Goal: Check status: Check status

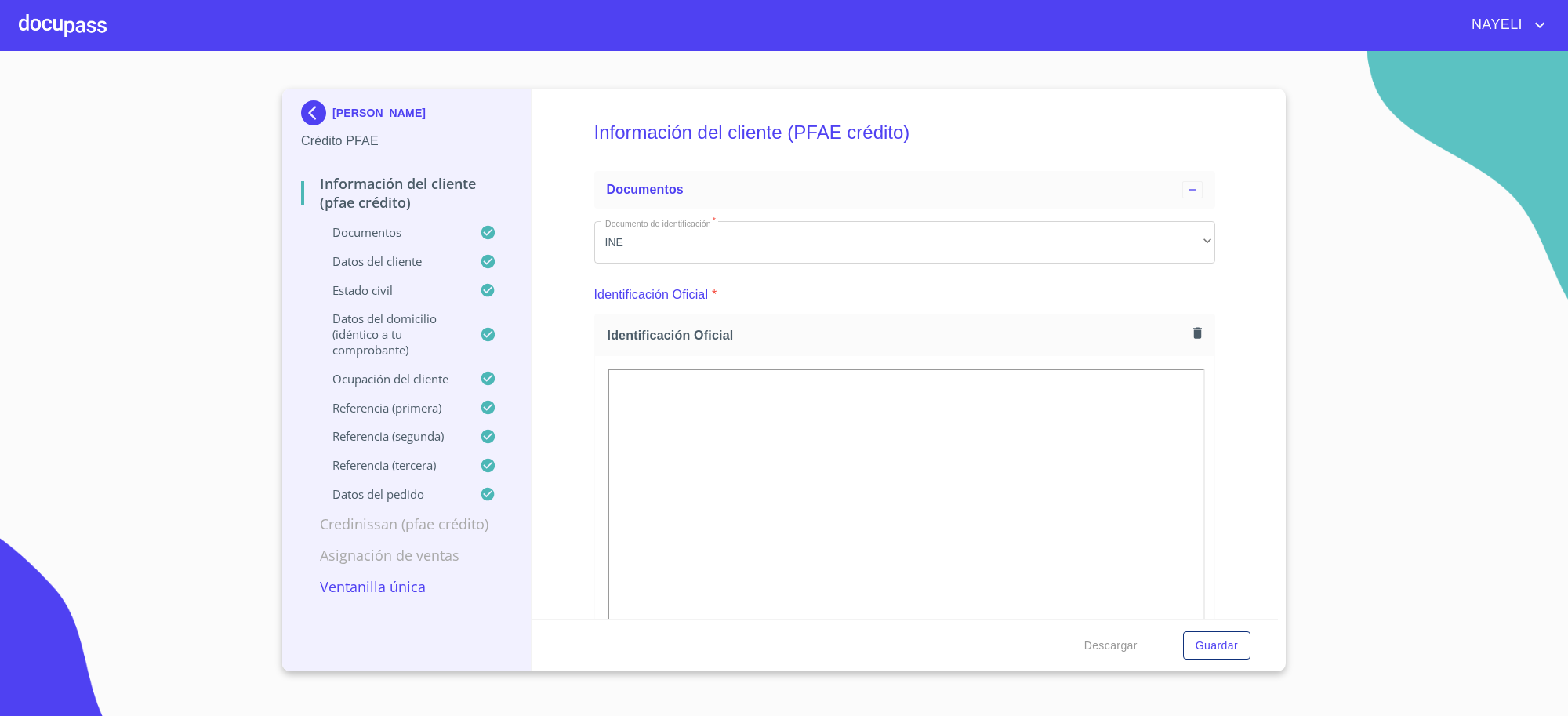
scroll to position [5658, 0]
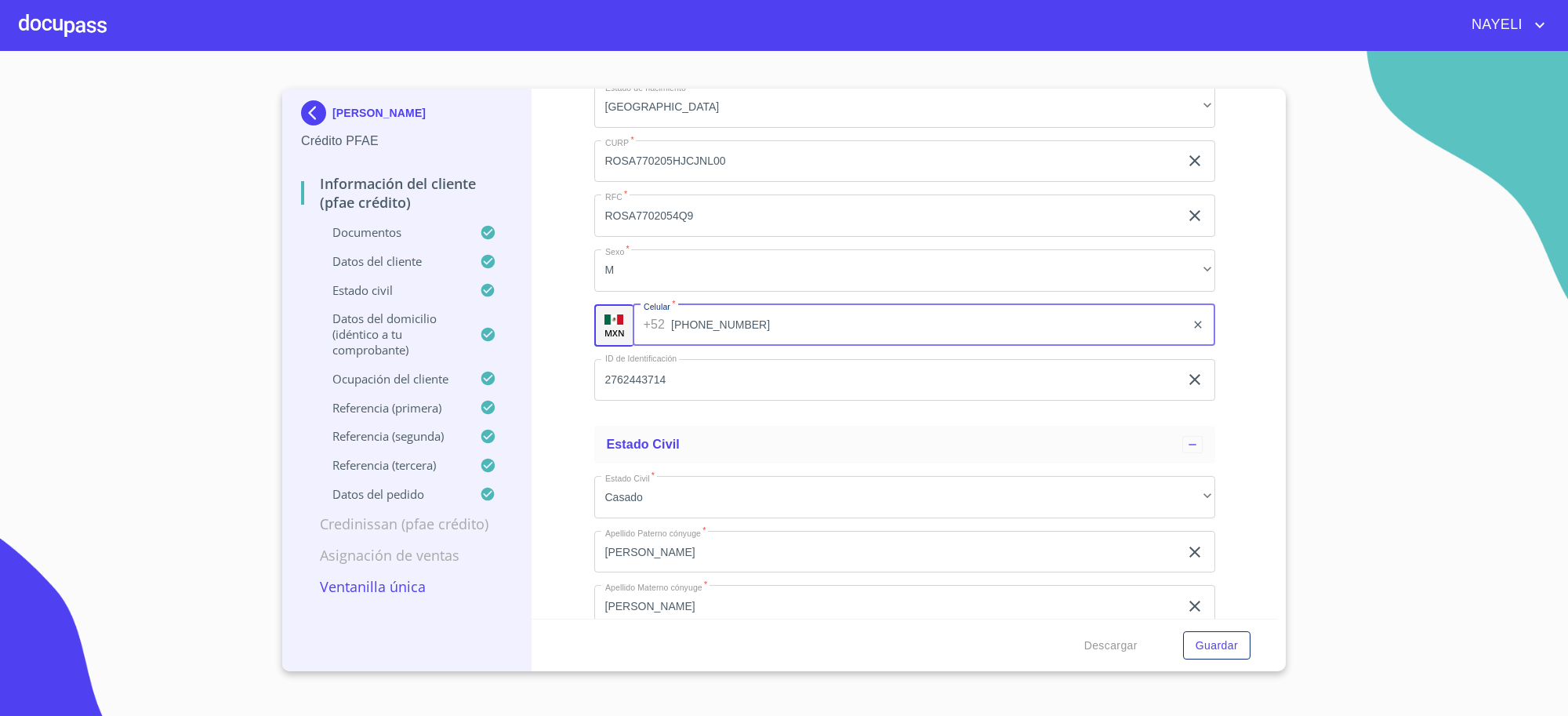
click at [371, 112] on p "[PERSON_NAME]" at bounding box center [379, 112] width 93 height 12
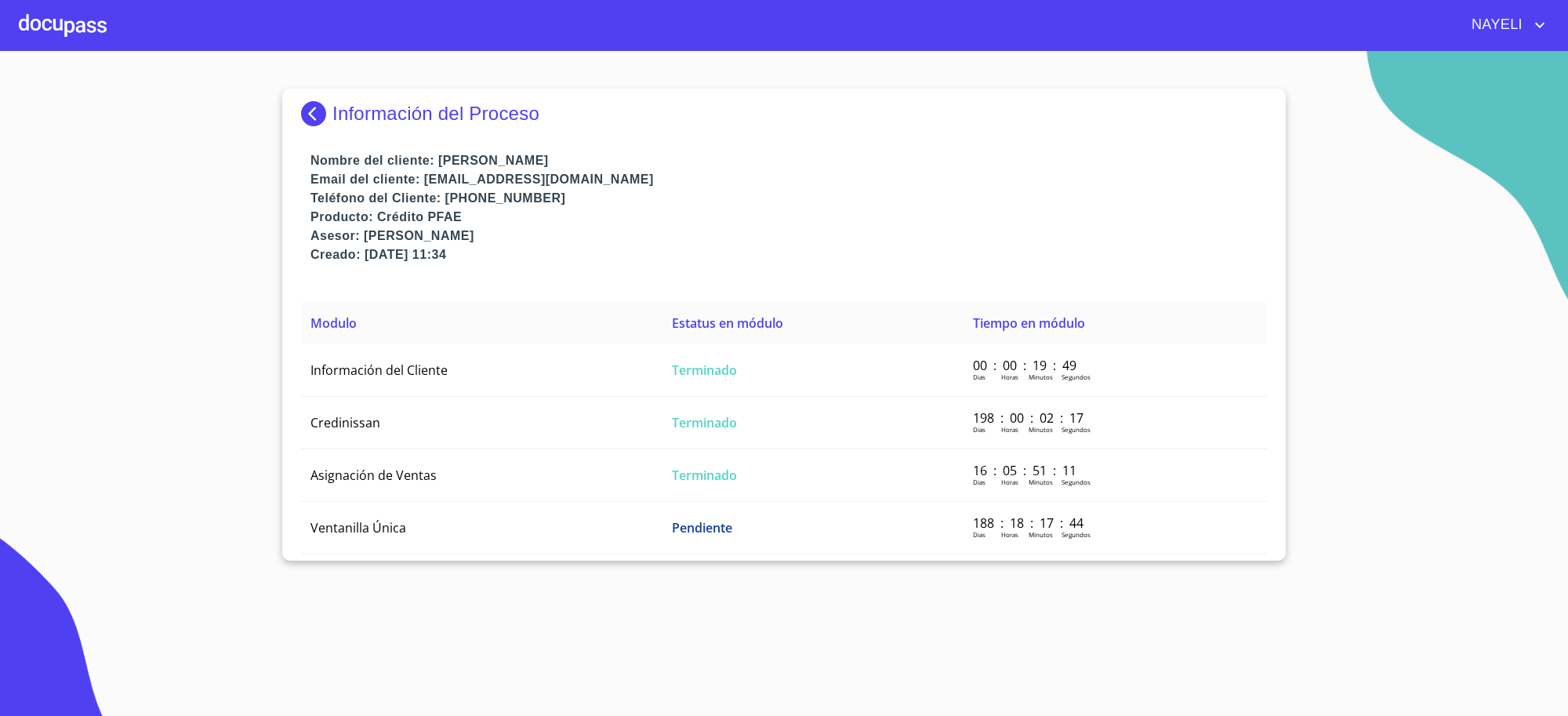
click at [495, 102] on div "Información del Proceso" at bounding box center [783, 113] width 965 height 25
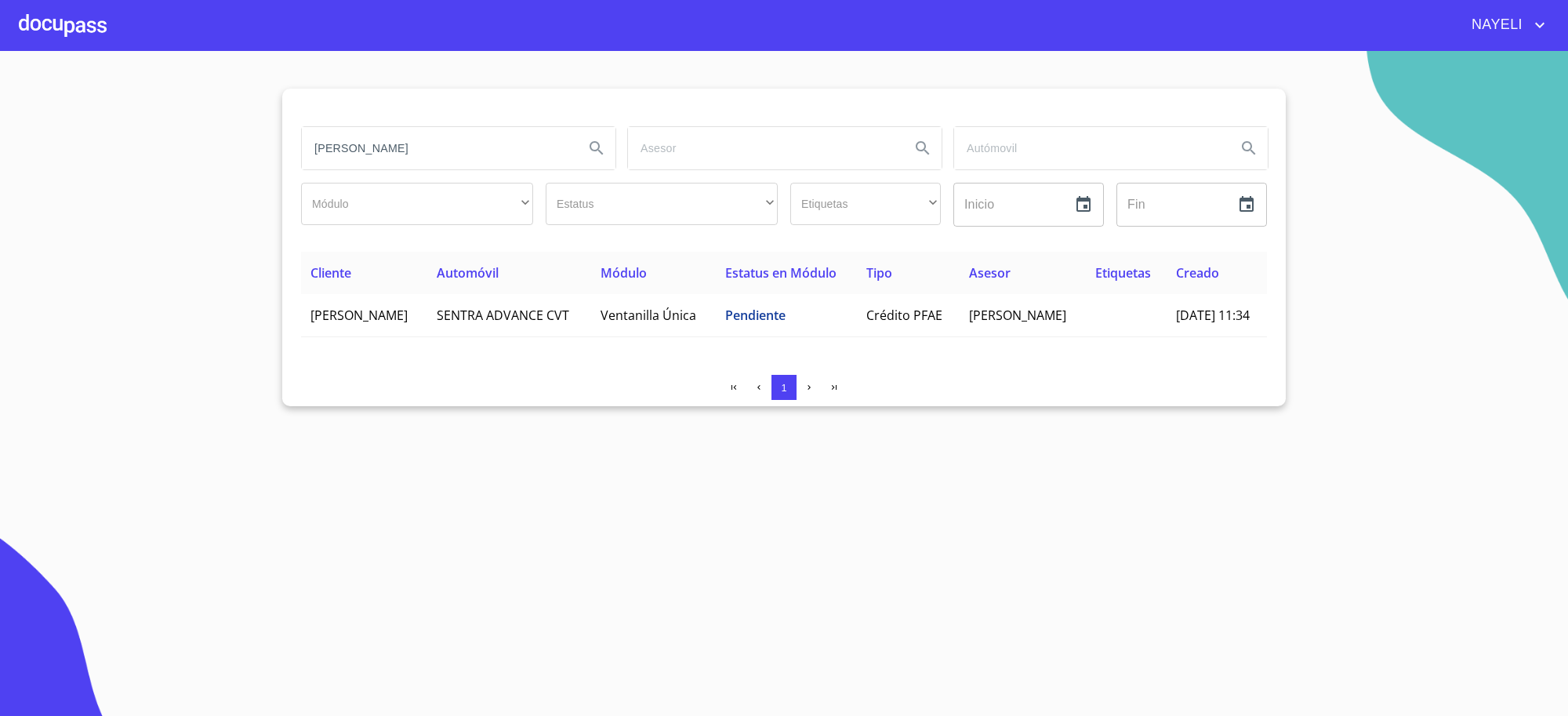
click at [435, 158] on input "[PERSON_NAME]" at bounding box center [436, 148] width 270 height 43
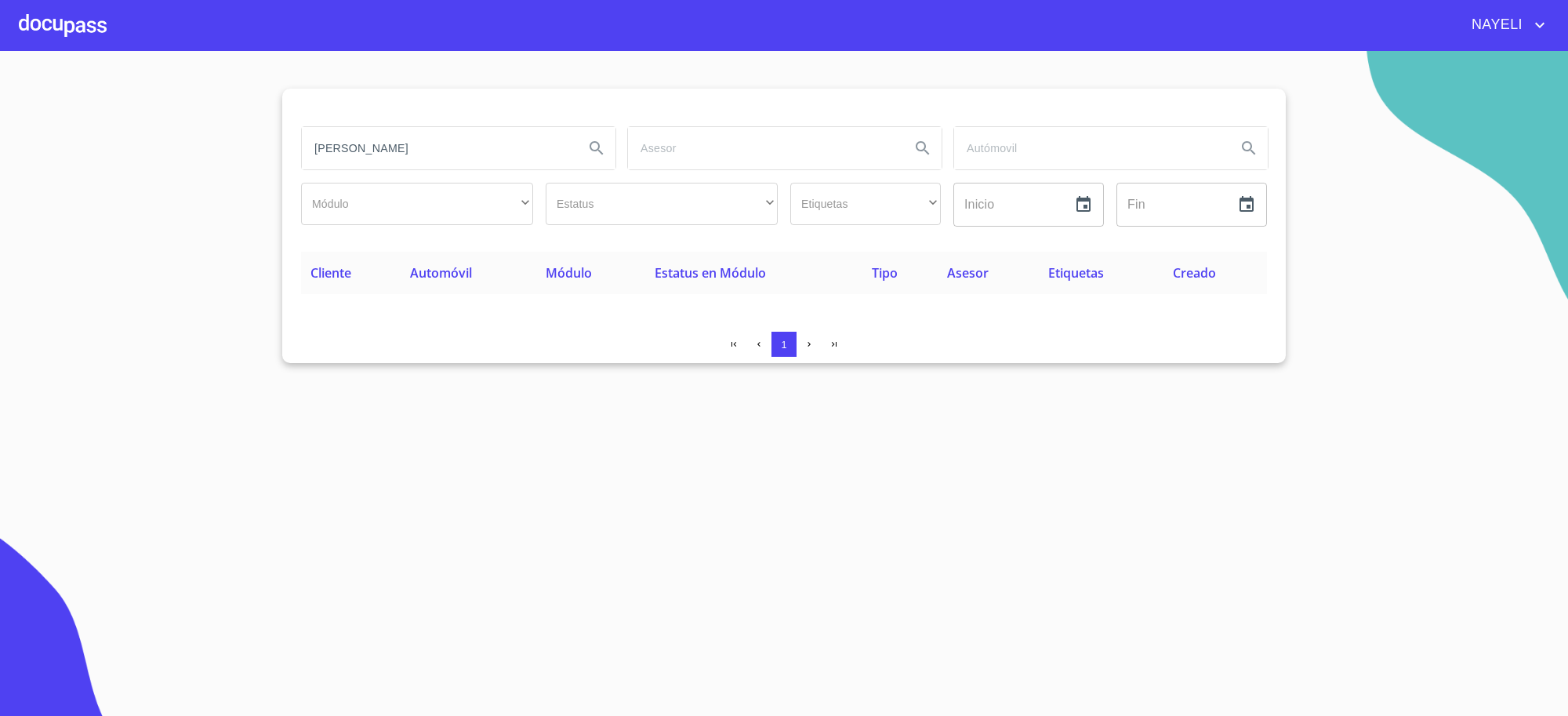
type input "[PERSON_NAME]"
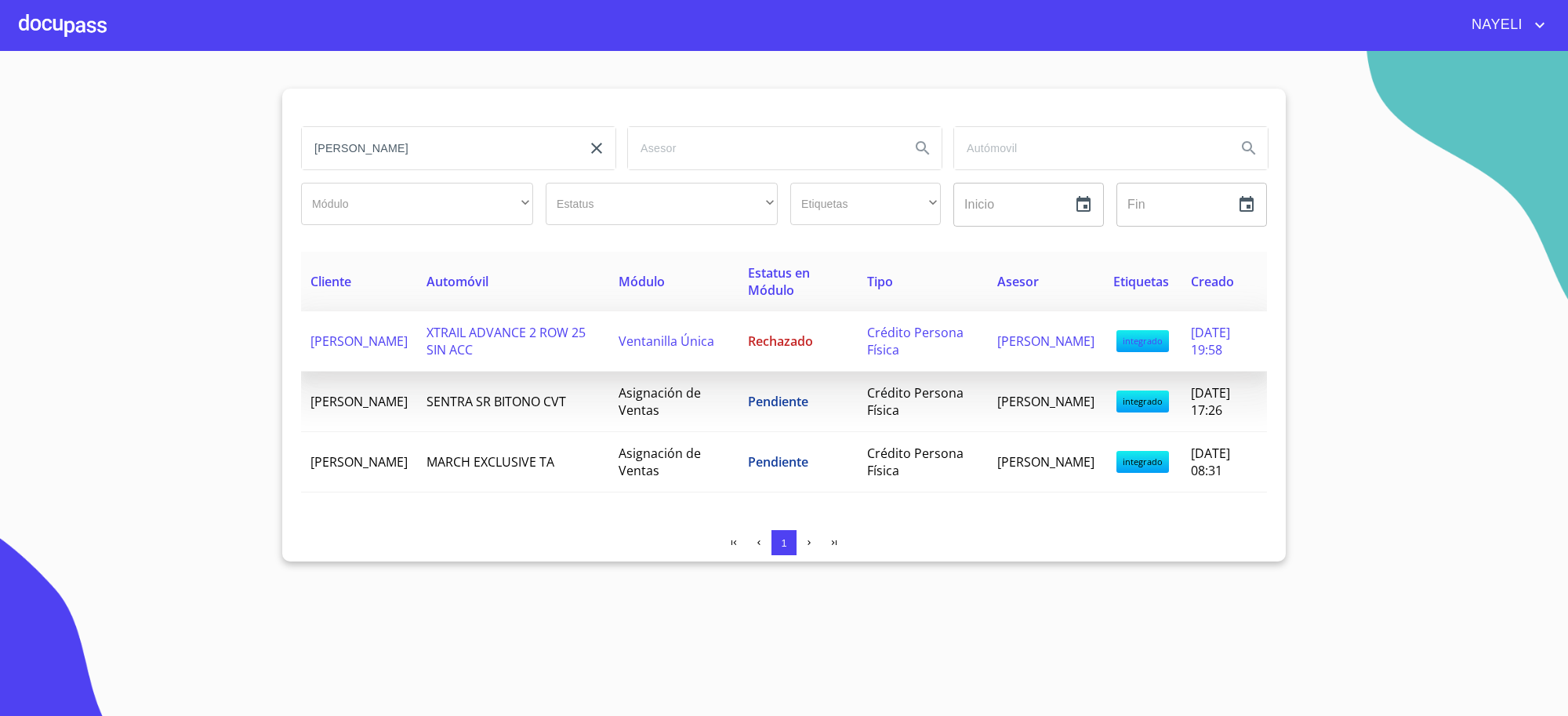
click at [657, 363] on td "Ventanilla Única" at bounding box center [674, 341] width 130 height 61
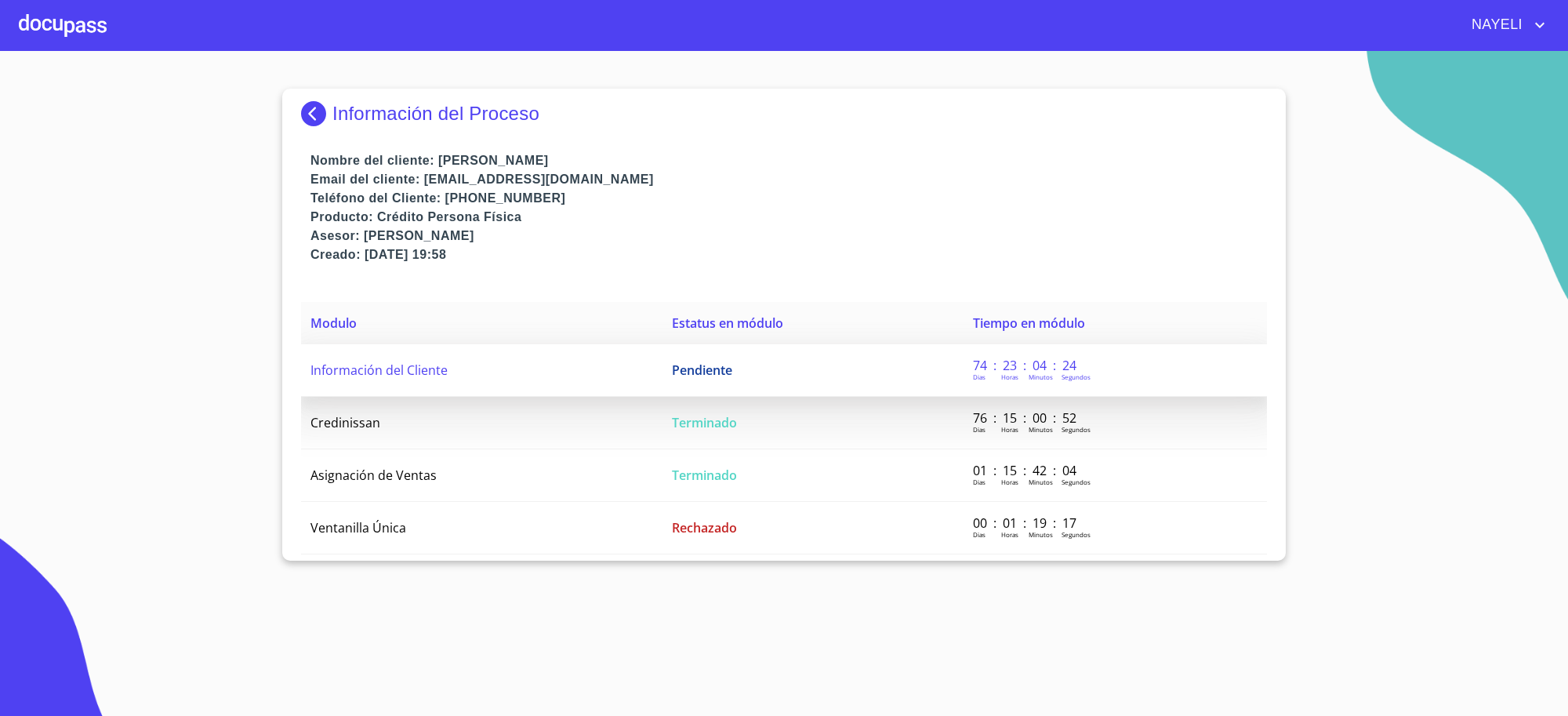
click at [727, 384] on td "Pendiente" at bounding box center [813, 371] width 301 height 52
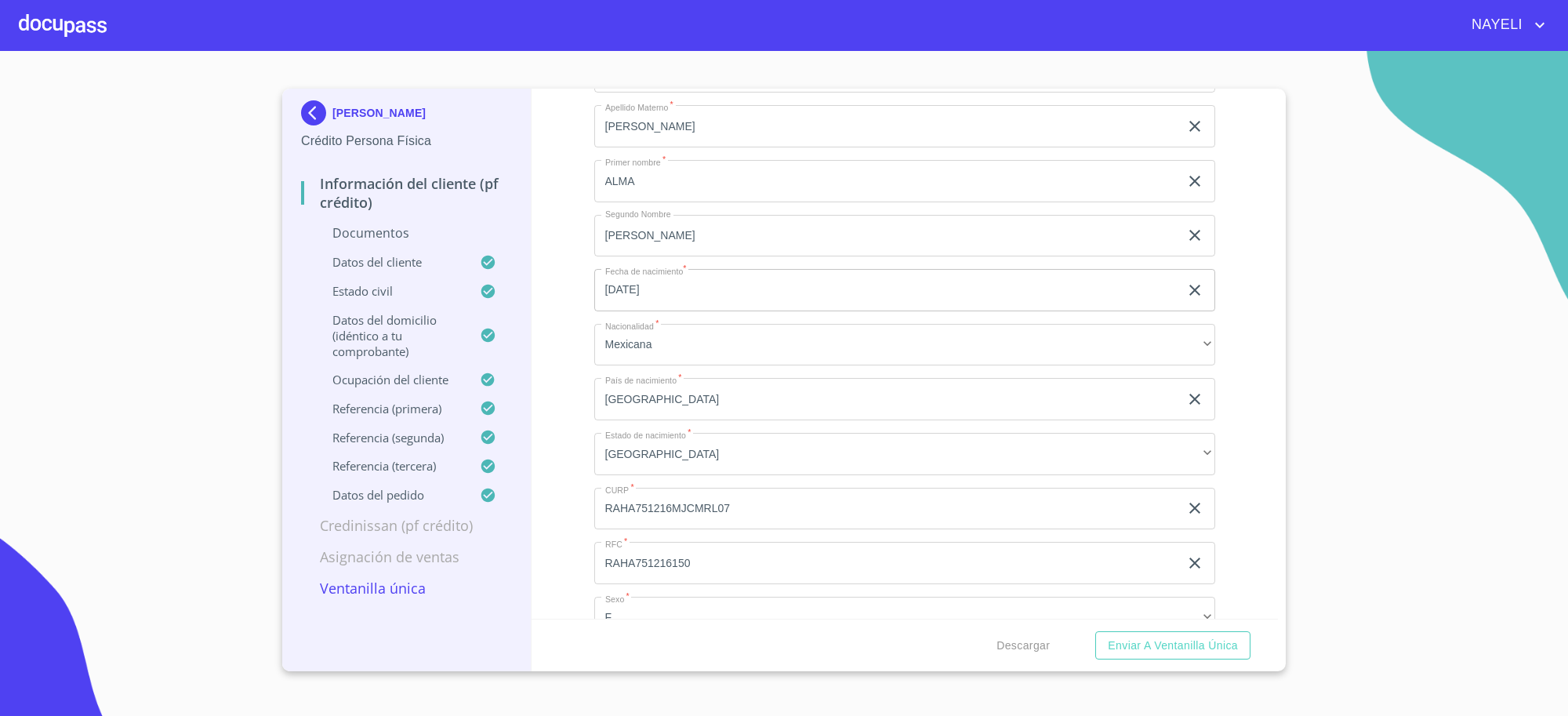
scroll to position [5225, 0]
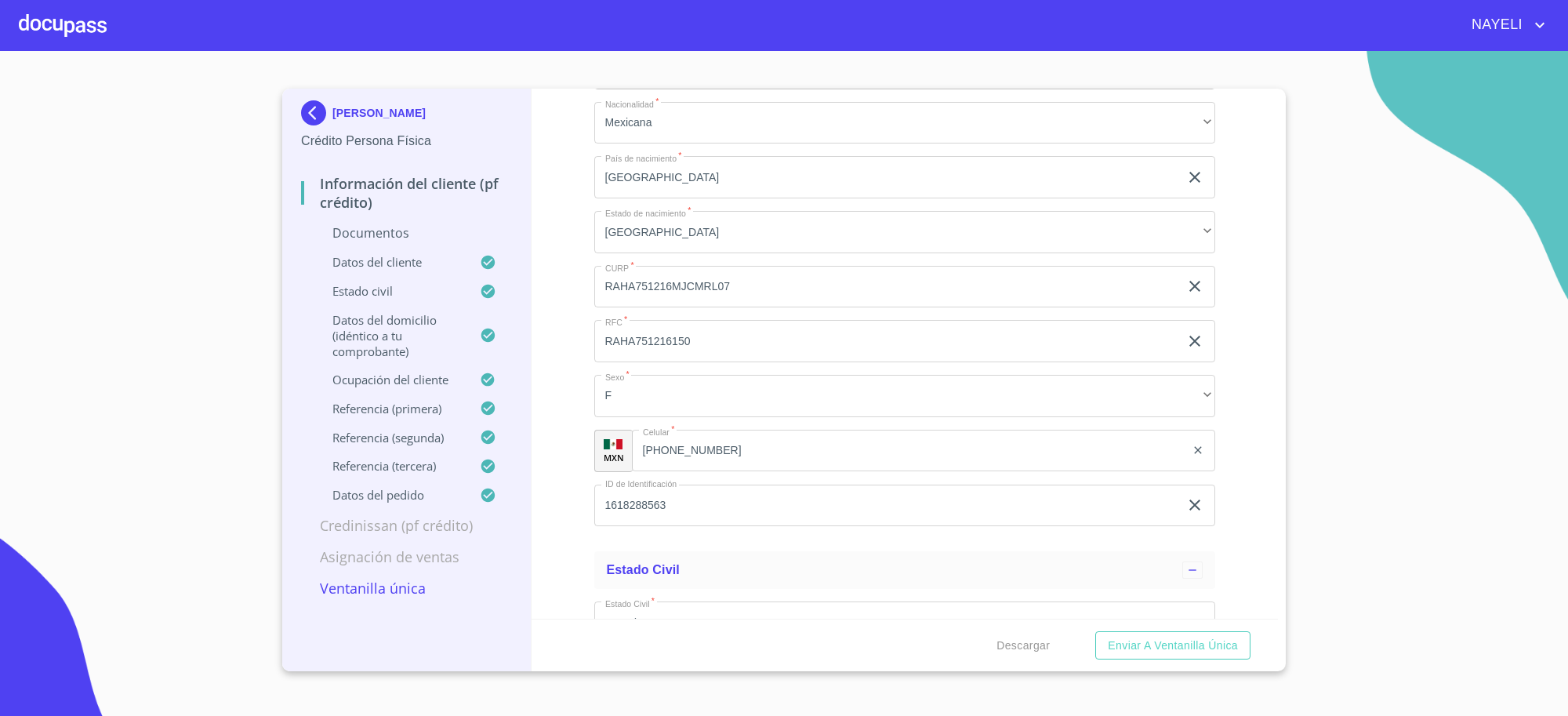
click at [722, 448] on input "[PHONE_NUMBER]" at bounding box center [909, 451] width 554 height 43
click at [722, 448] on input "[PHONE_NUMBER]" at bounding box center [928, 451] width 514 height 43
click at [345, 112] on p "[PERSON_NAME]" at bounding box center [379, 112] width 93 height 12
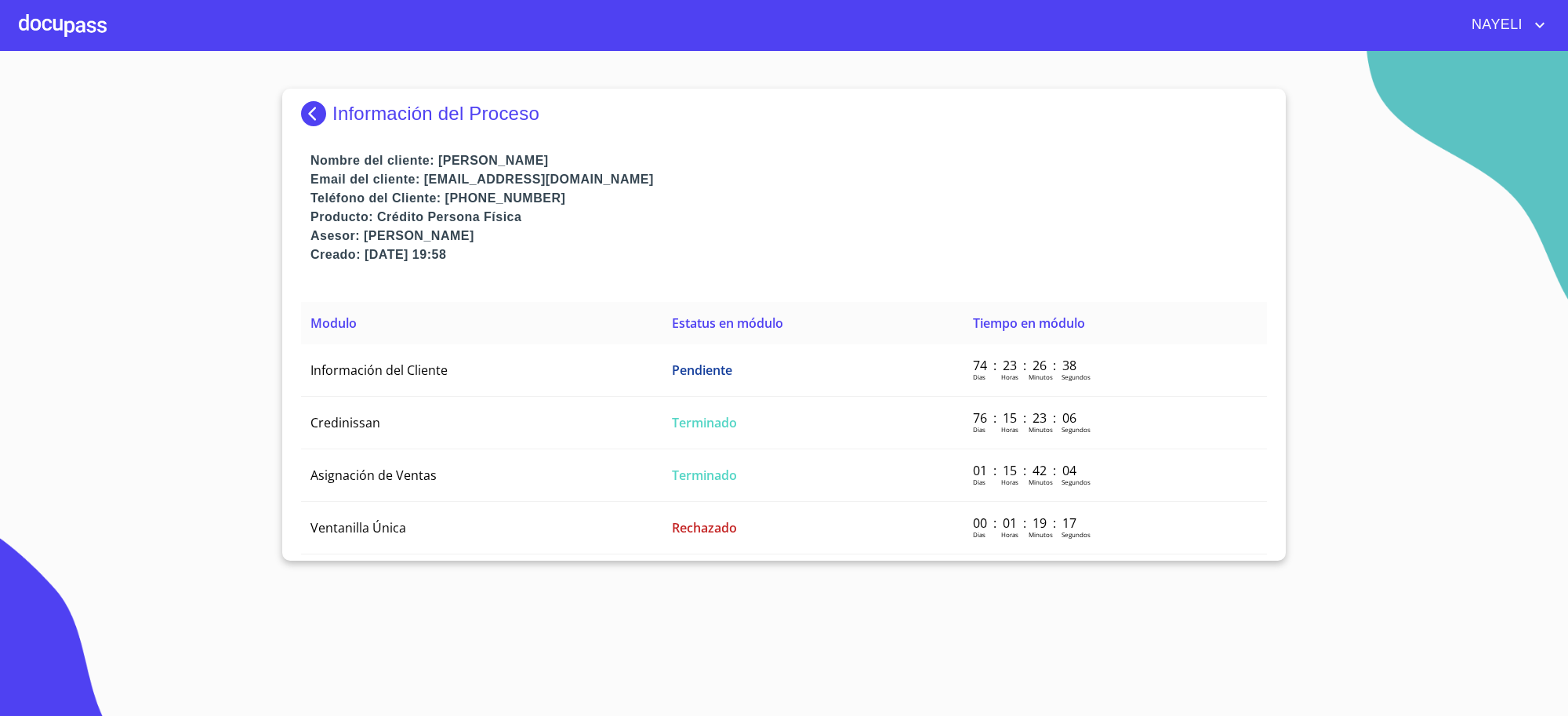
click at [347, 112] on p "Información del Proceso" at bounding box center [435, 113] width 207 height 22
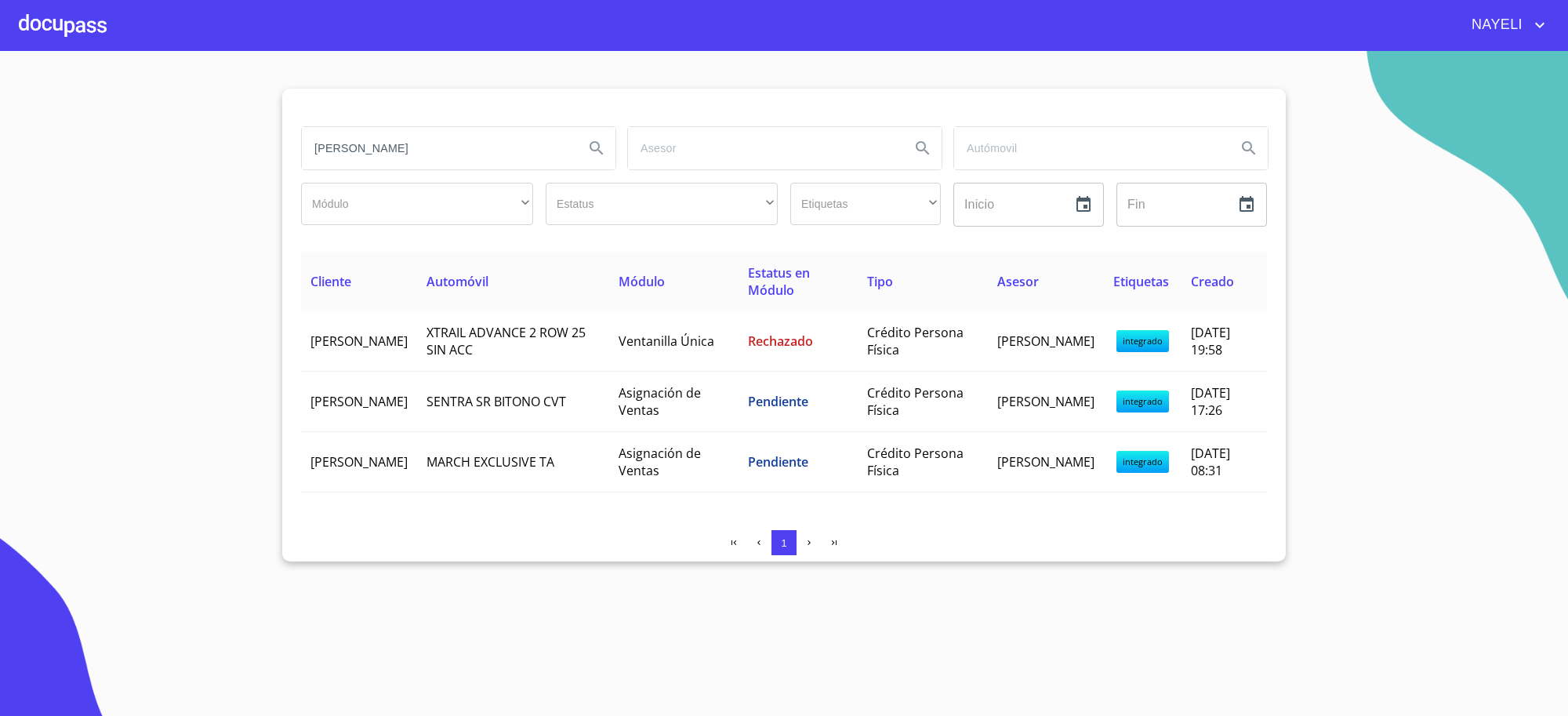
click at [367, 143] on input "[PERSON_NAME]" at bounding box center [436, 148] width 270 height 43
type input "[PERSON_NAME]"
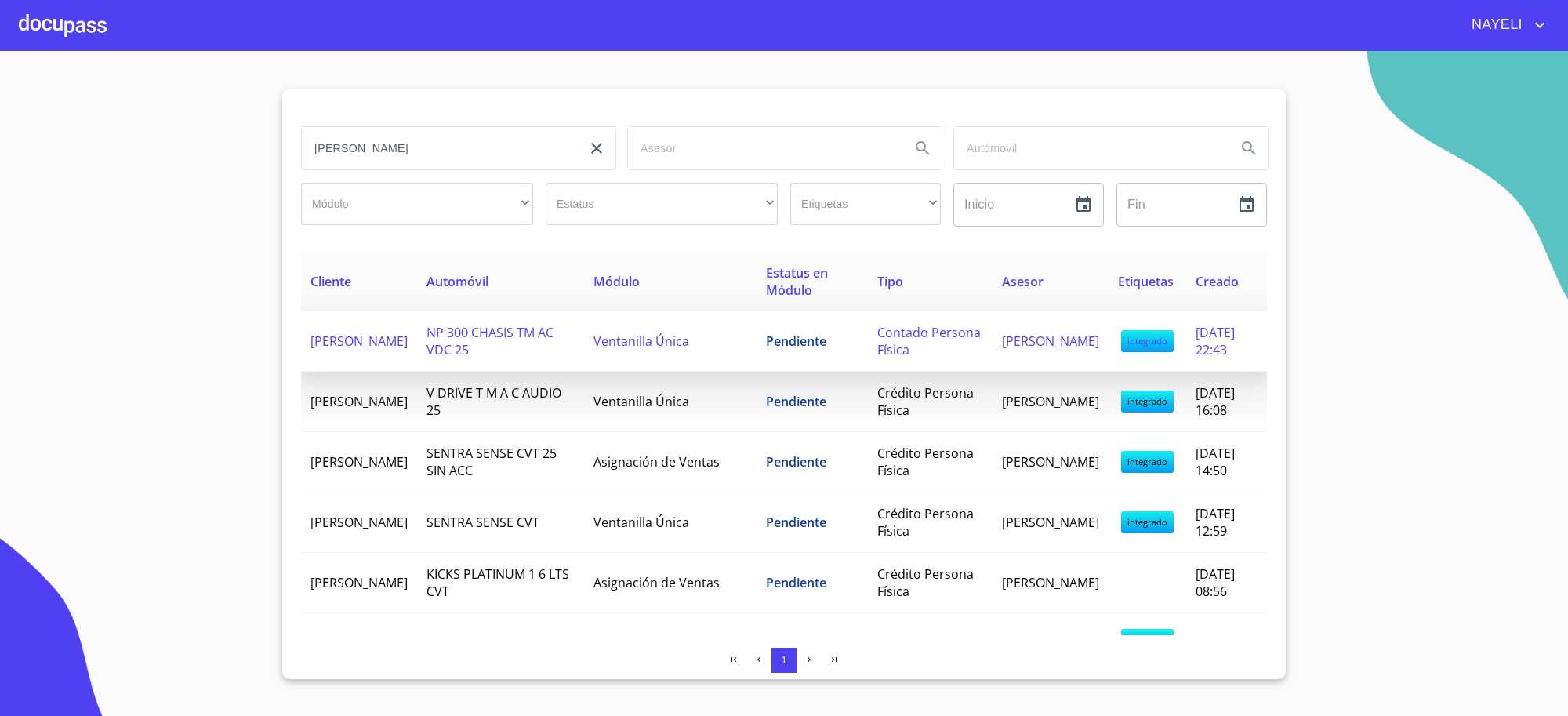
click at [706, 367] on td "Ventanilla Única" at bounding box center [670, 341] width 172 height 61
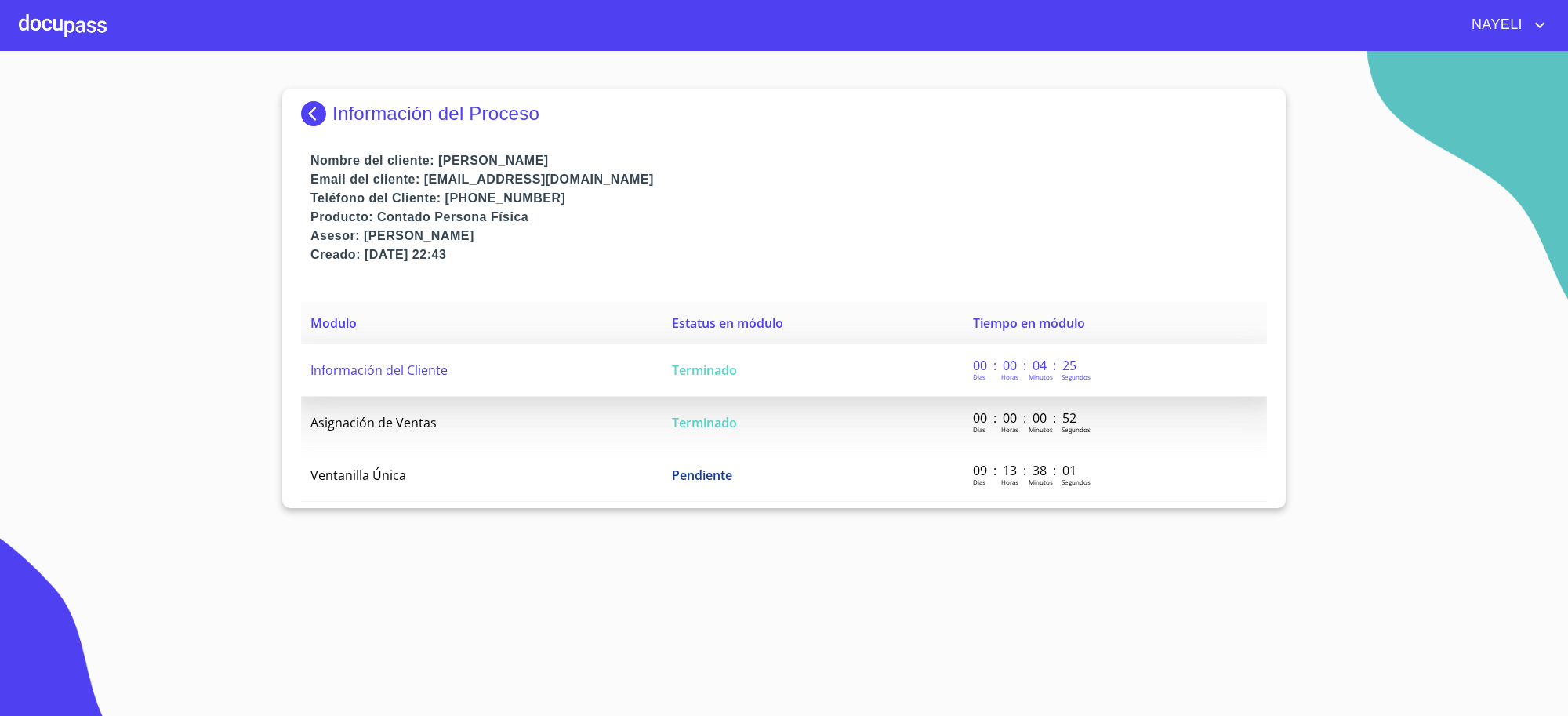
click at [729, 363] on span "Terminado" at bounding box center [704, 370] width 65 height 17
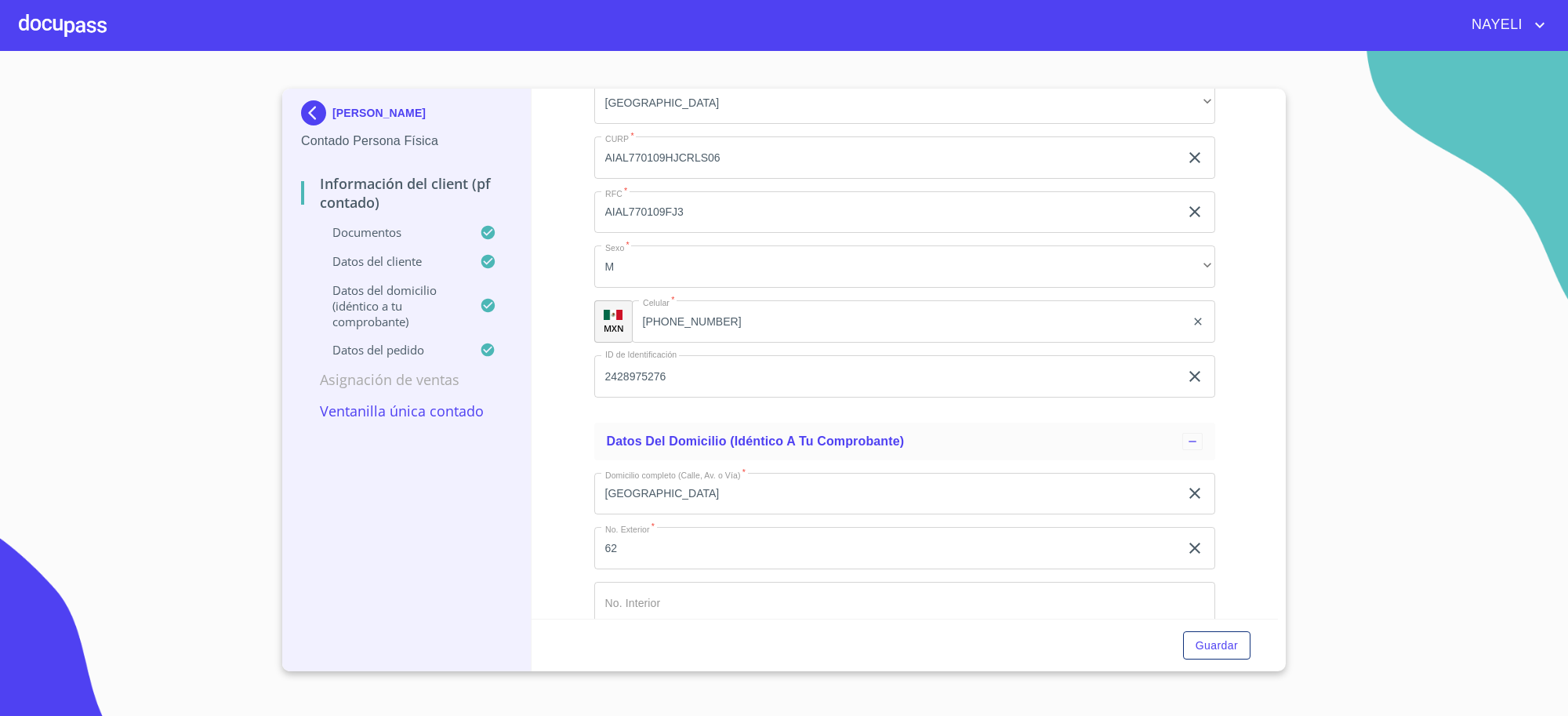
scroll to position [3528, 0]
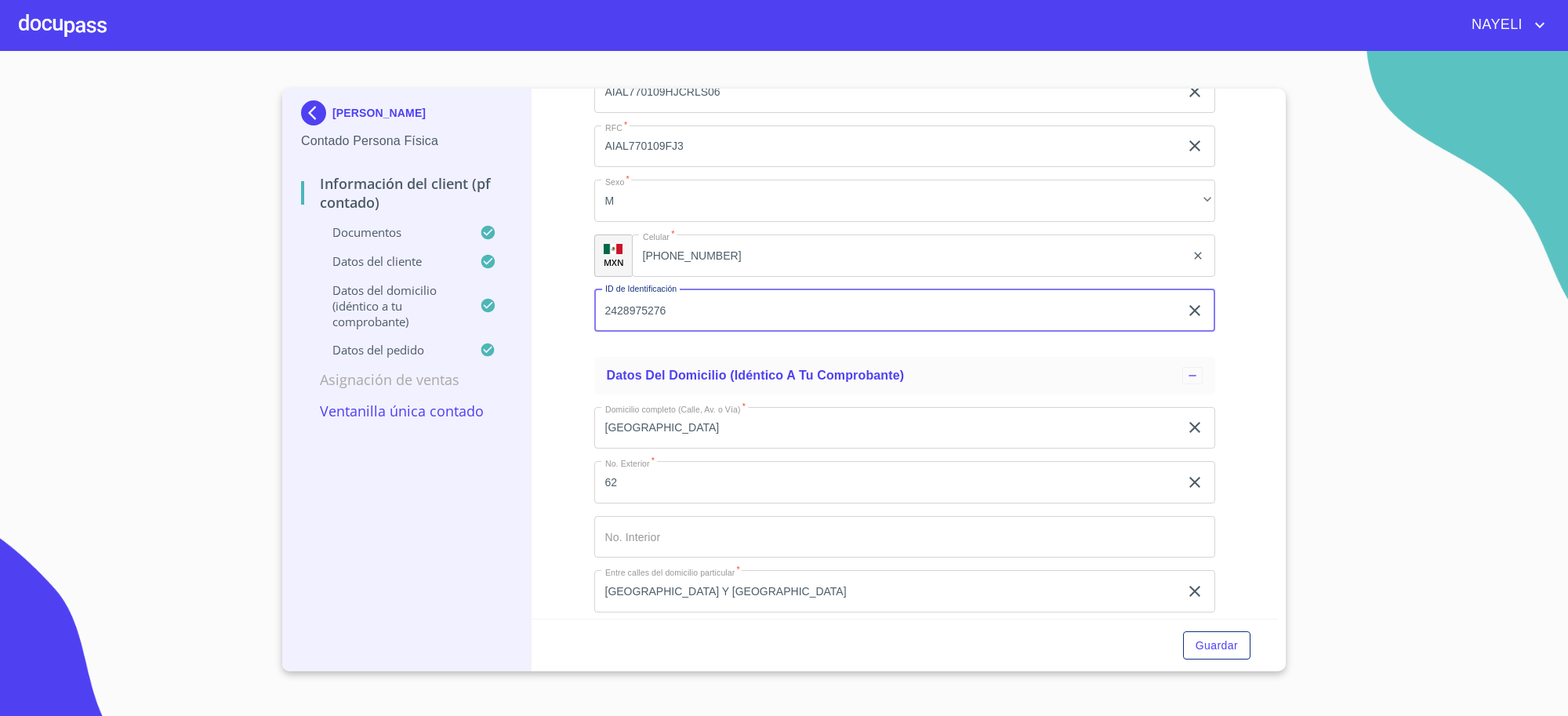
click at [636, 310] on input "2428975276" at bounding box center [887, 311] width 586 height 43
click at [695, 251] on input "[PHONE_NUMBER]" at bounding box center [909, 256] width 554 height 43
click at [695, 251] on input "[PHONE_NUMBER]" at bounding box center [928, 256] width 514 height 43
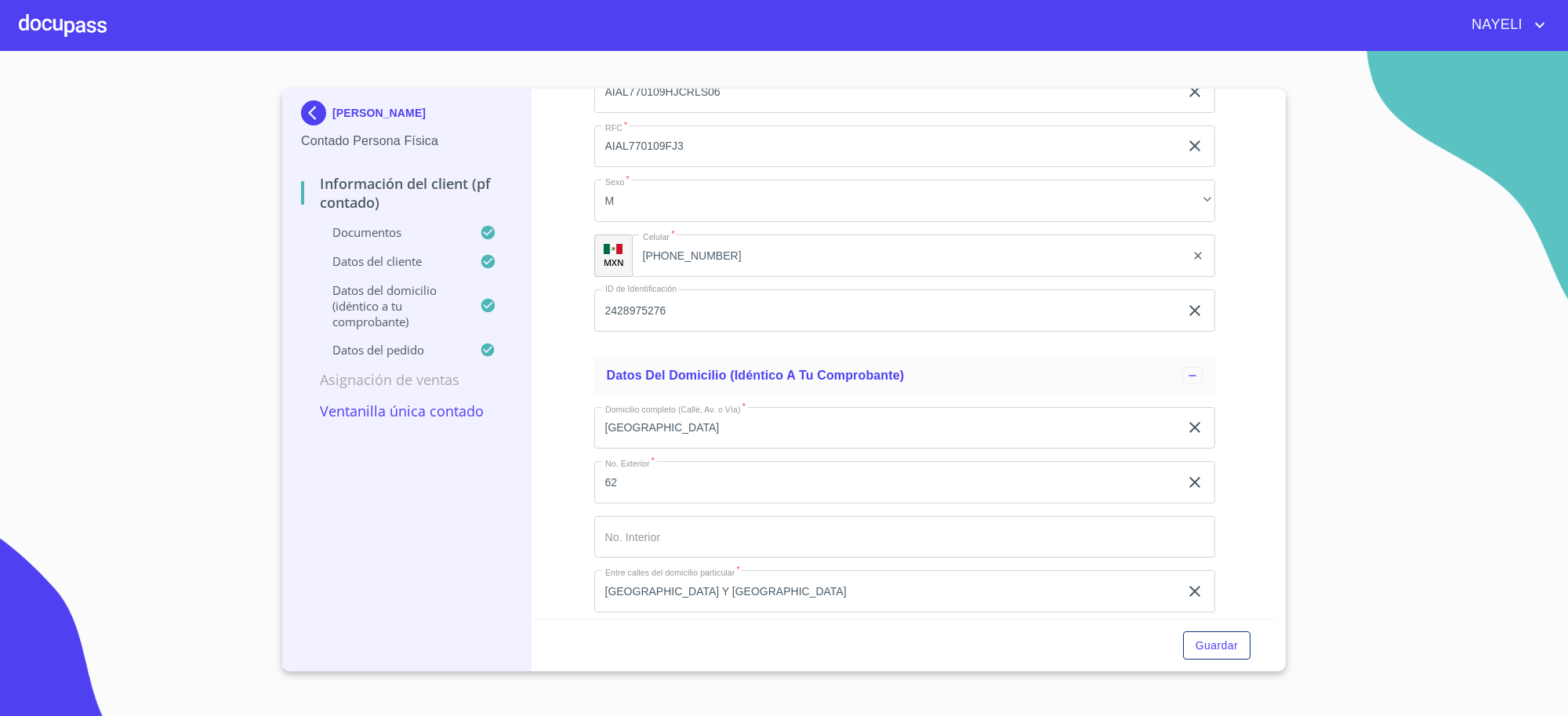
click at [326, 112] on img at bounding box center [317, 112] width 31 height 25
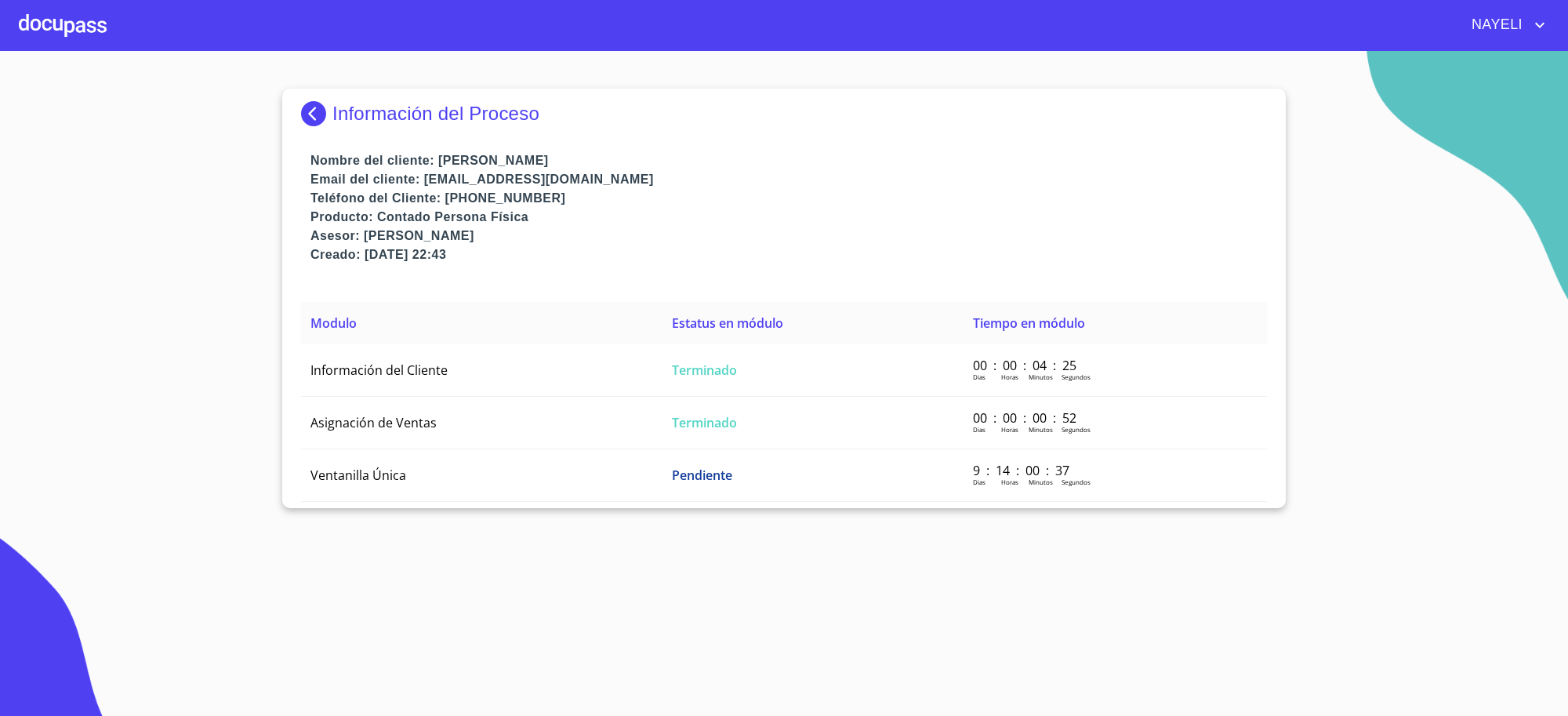
click at [326, 112] on img at bounding box center [317, 113] width 31 height 25
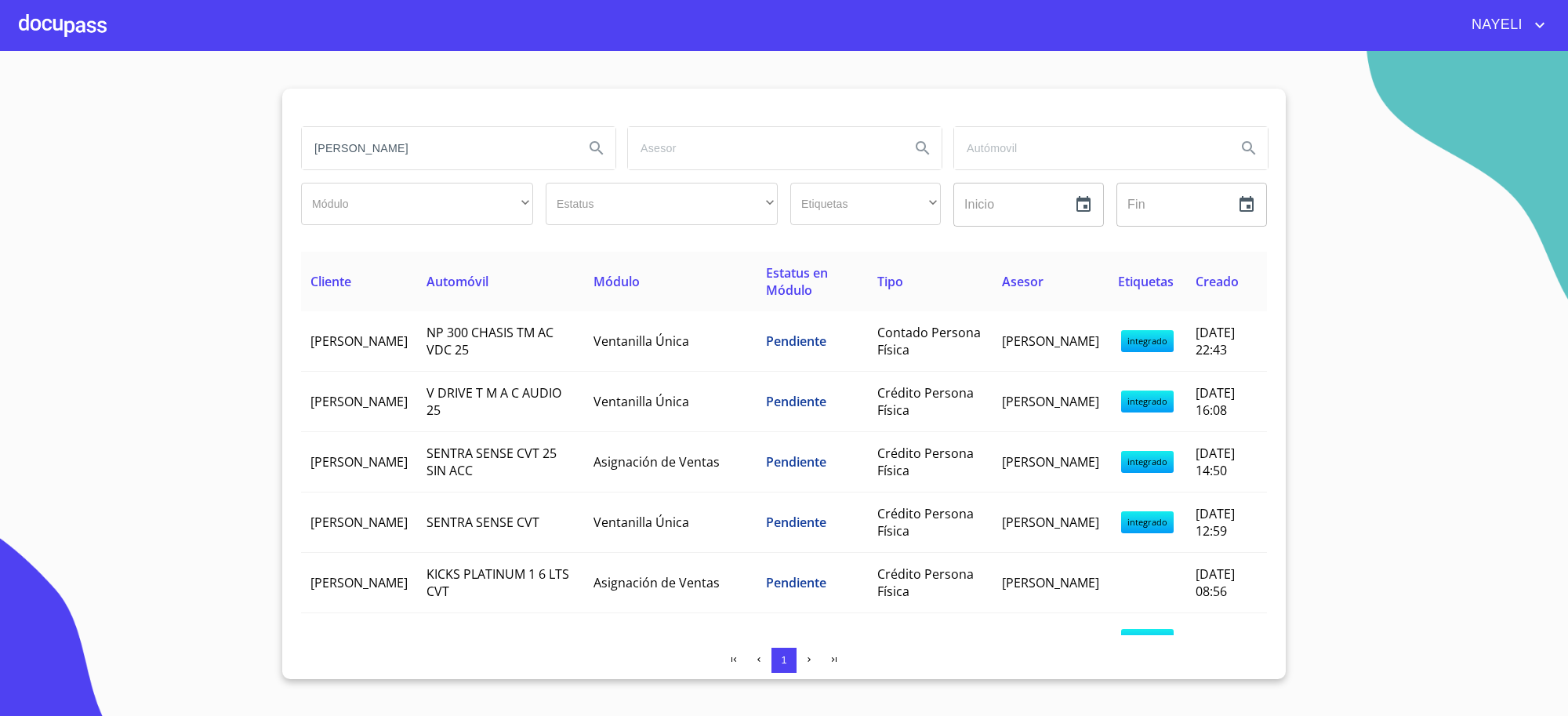
click at [508, 159] on input "[PERSON_NAME]" at bounding box center [436, 148] width 270 height 43
type input "[PERSON_NAME]"
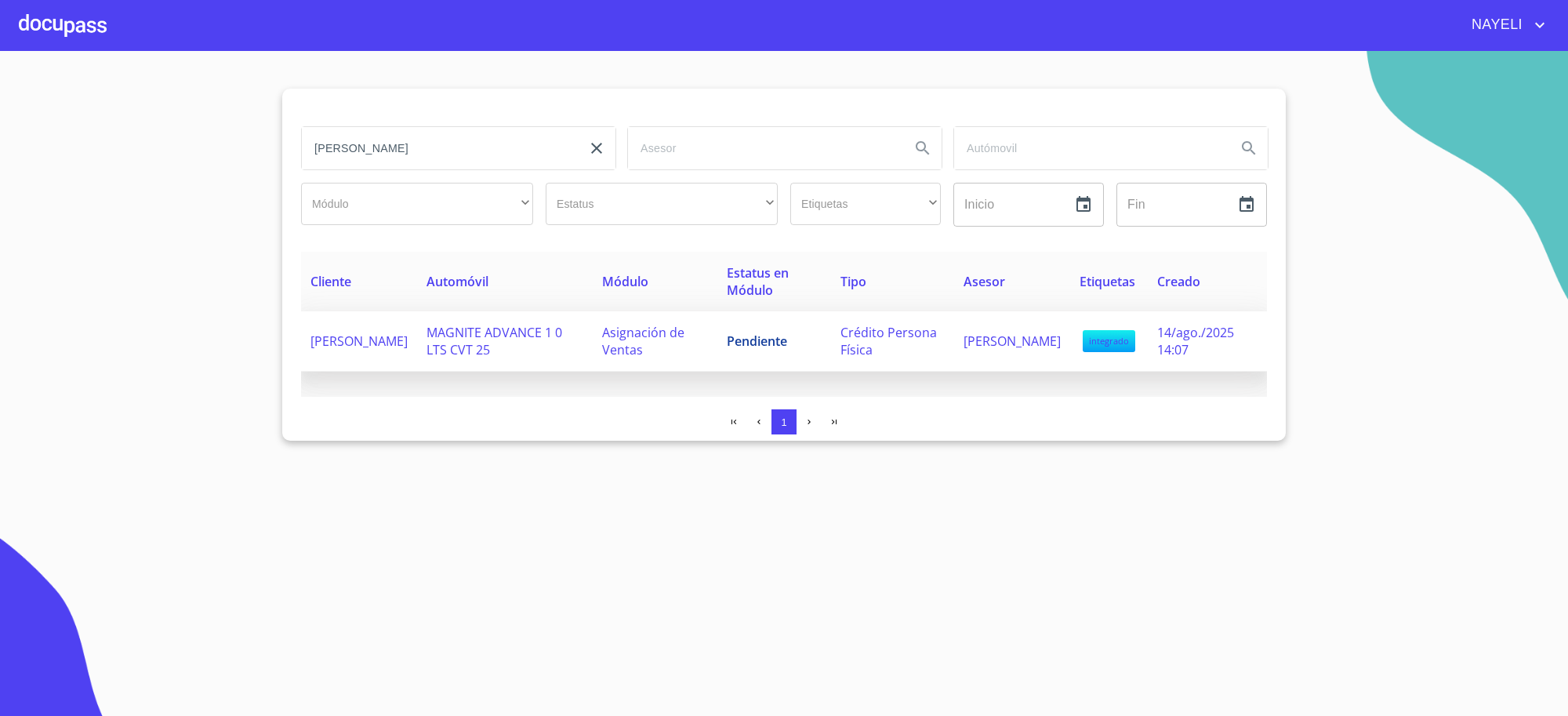
click at [718, 345] on td "Pendiente" at bounding box center [774, 341] width 114 height 61
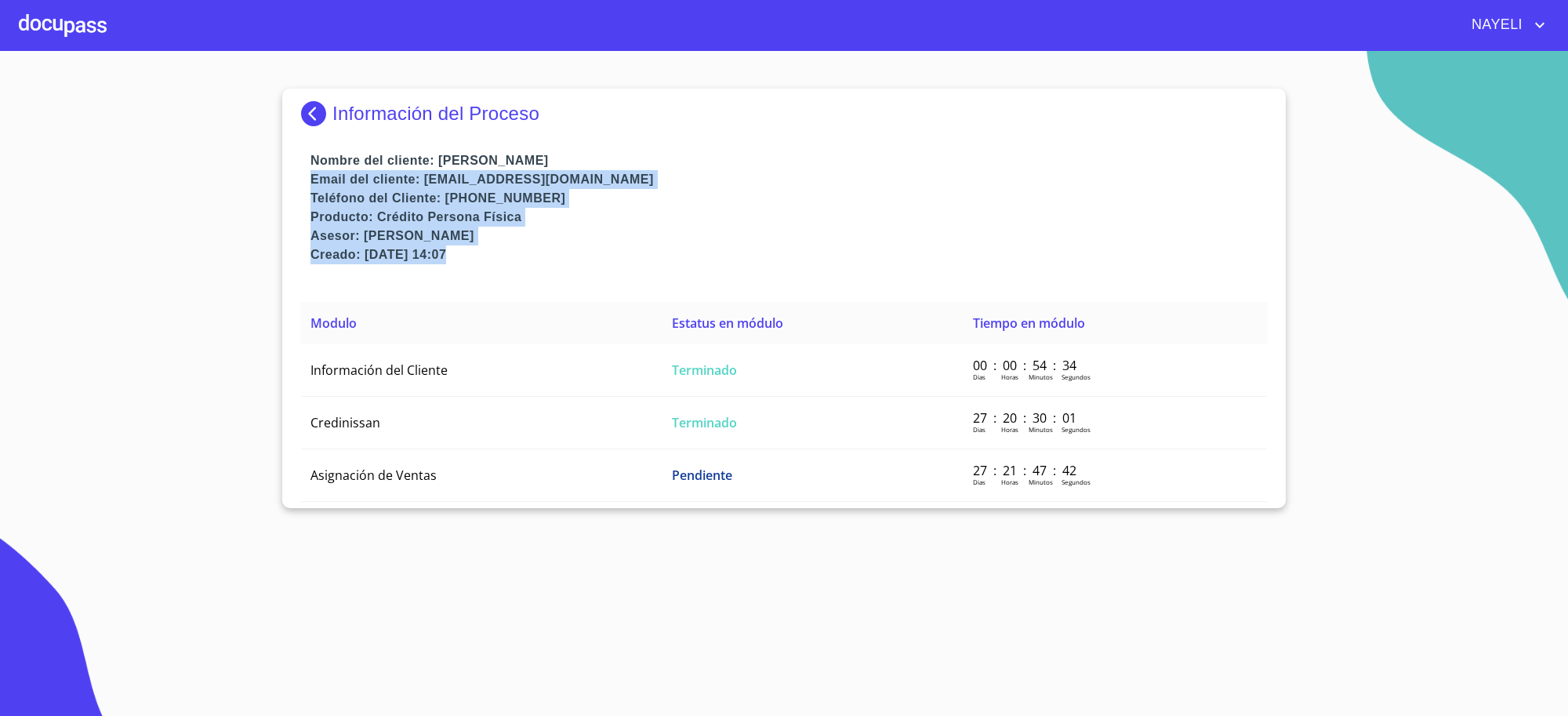
click at [805, 243] on p "Asesor: [PERSON_NAME]" at bounding box center [788, 235] width 956 height 19
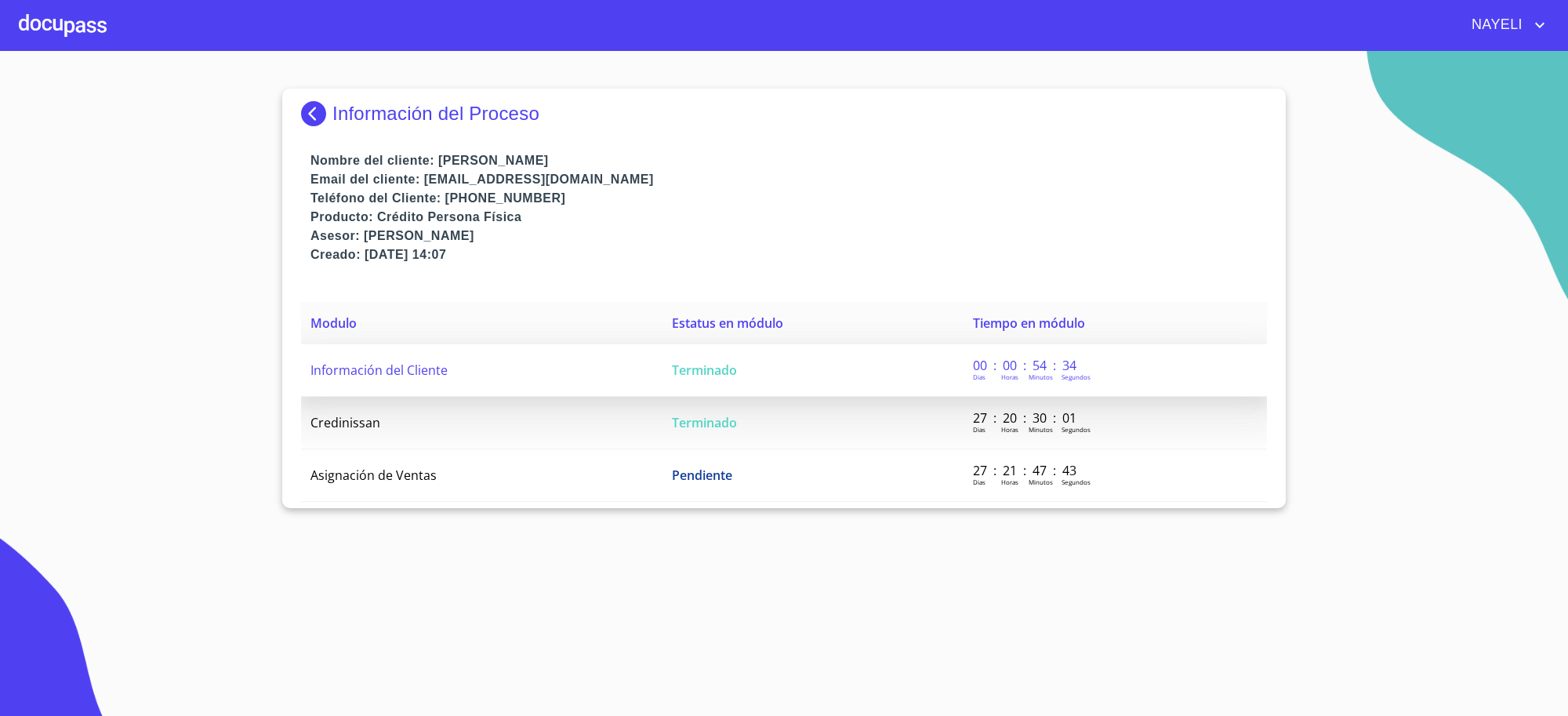
click at [763, 363] on td "Terminado" at bounding box center [813, 371] width 301 height 52
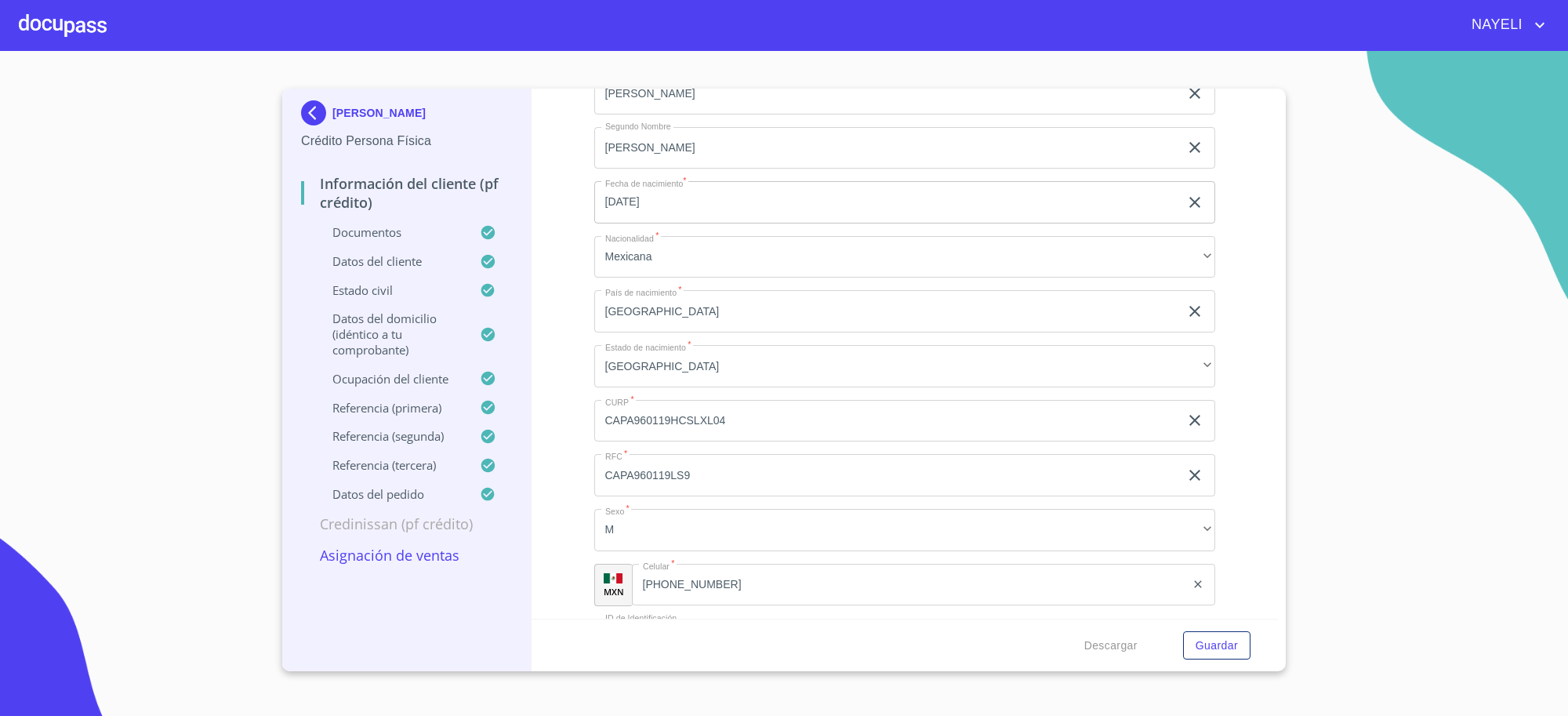
scroll to position [5552, 0]
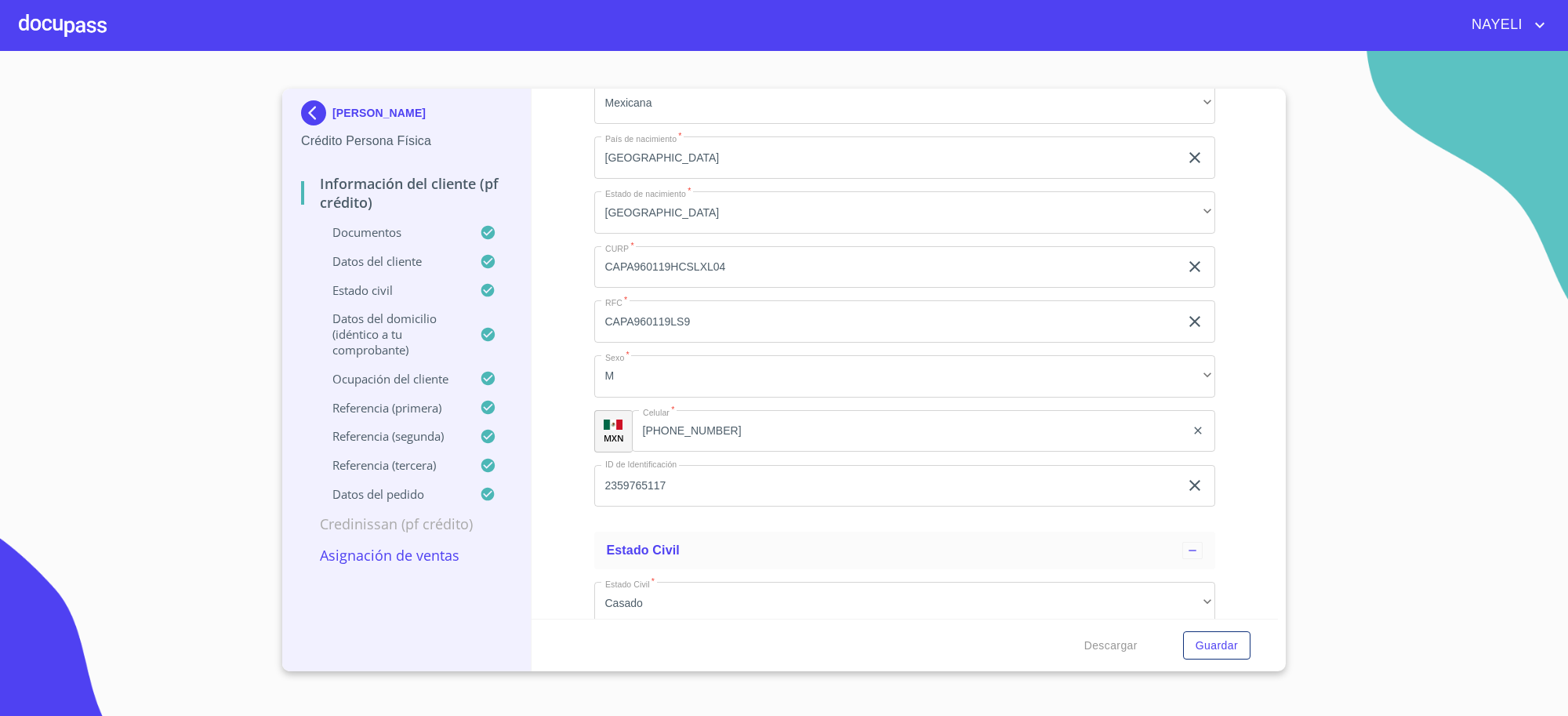
click at [743, 269] on input "CAPA960119HCSLXL04" at bounding box center [887, 267] width 586 height 43
click at [710, 491] on input "2359765117" at bounding box center [887, 486] width 586 height 43
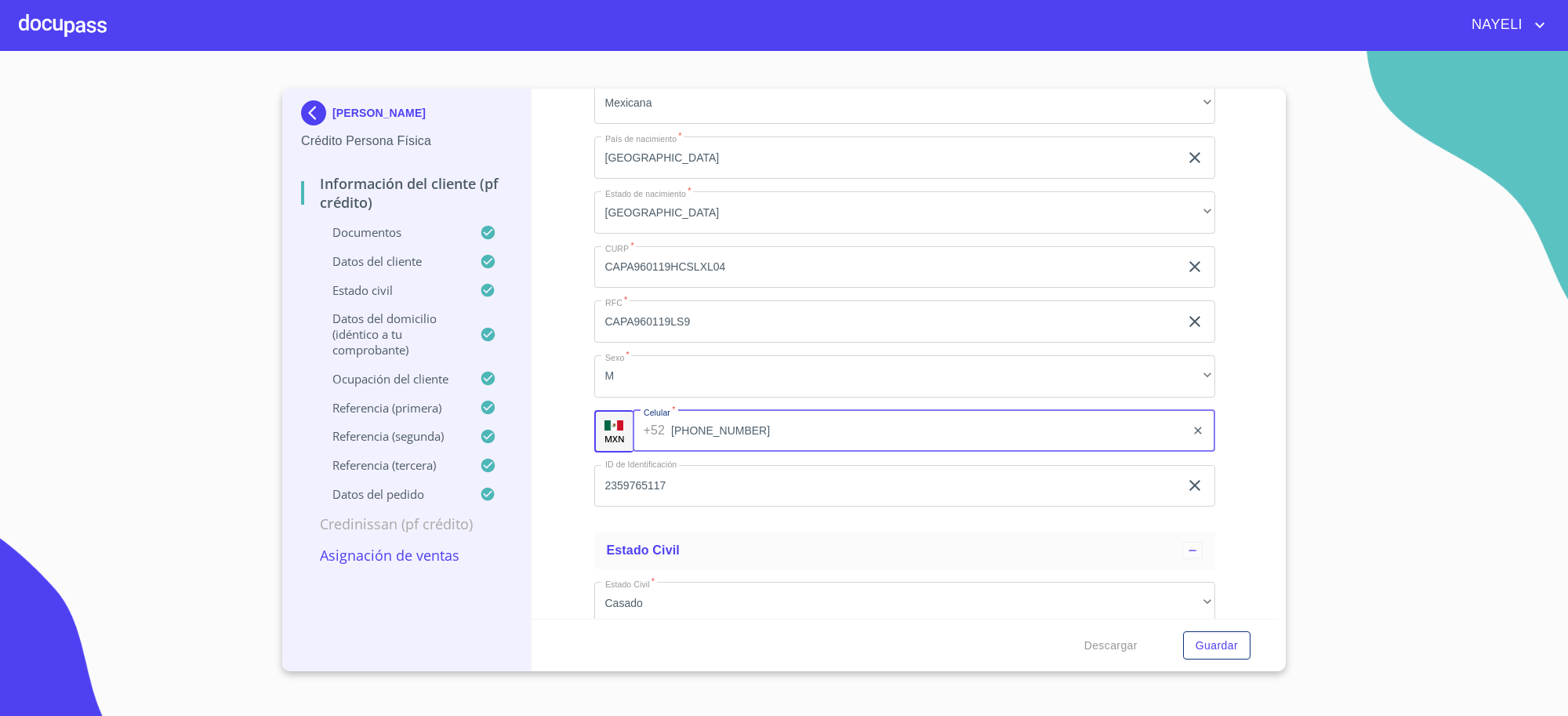
click at [750, 432] on input "[PHONE_NUMBER]" at bounding box center [928, 431] width 514 height 43
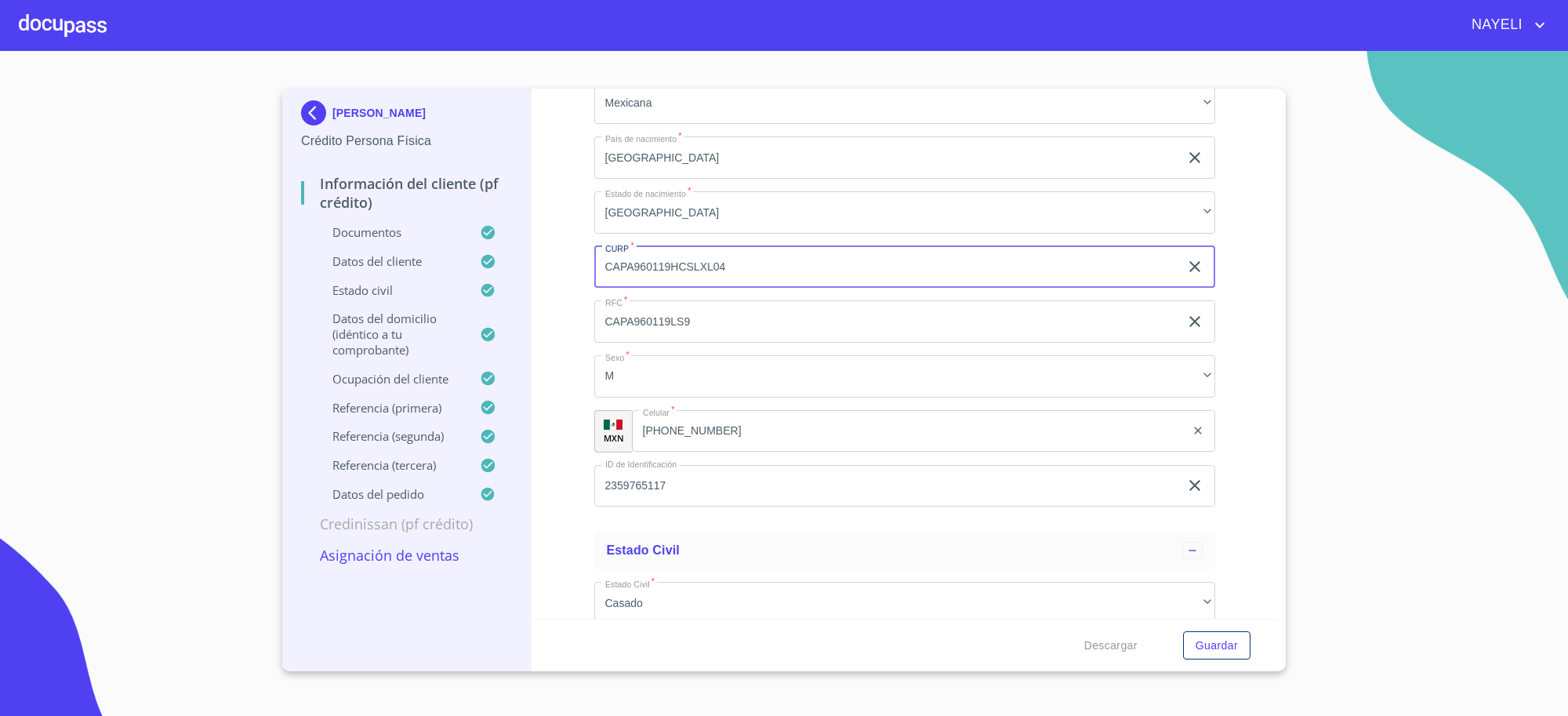
drag, startPoint x: 668, startPoint y: 269, endPoint x: 636, endPoint y: 275, distance: 32.6
click at [636, 275] on input "CAPA960119HCSLXL04" at bounding box center [887, 267] width 586 height 43
click at [836, 276] on input "CAPA960119HCSLXL04" at bounding box center [887, 267] width 586 height 43
click at [342, 122] on div "[PERSON_NAME]" at bounding box center [406, 116] width 211 height 31
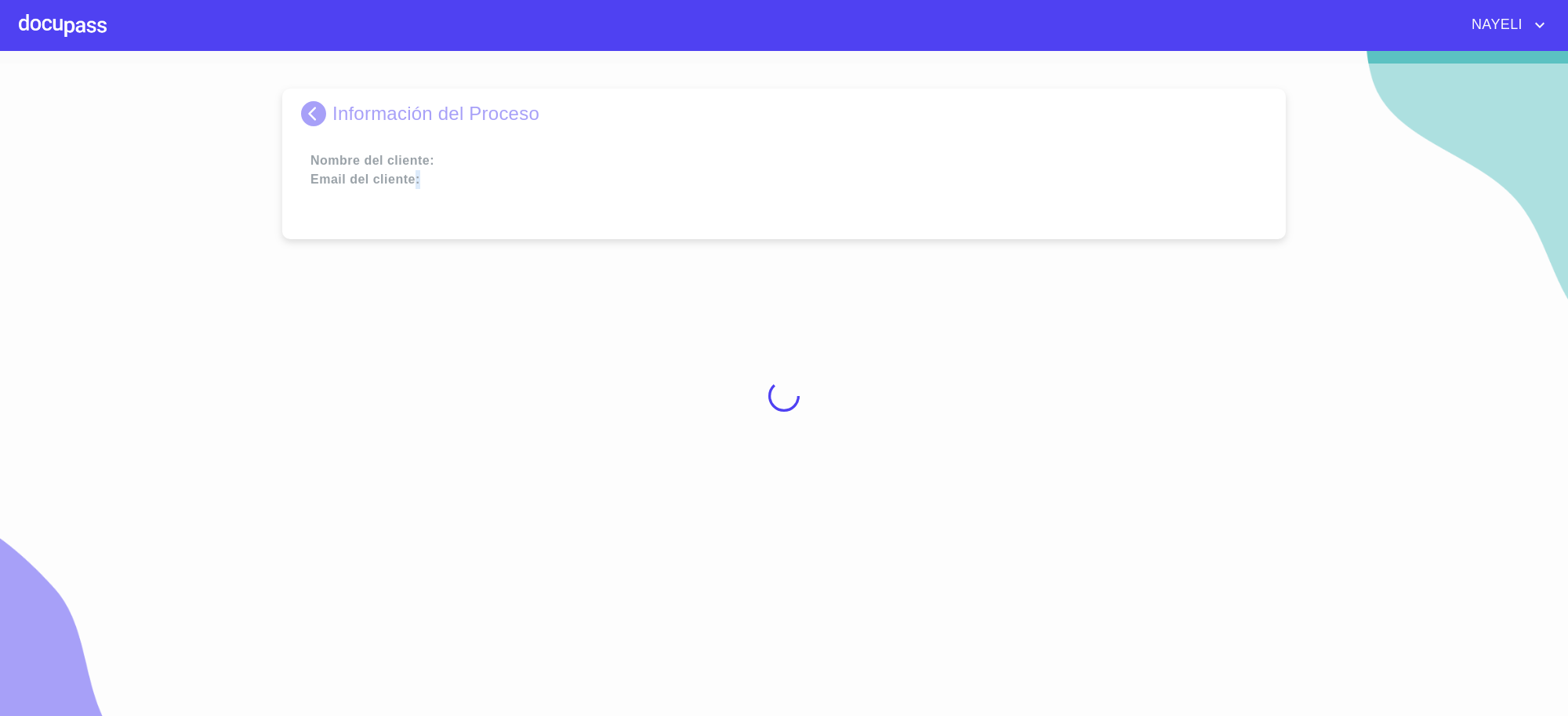
click at [342, 122] on div at bounding box center [784, 395] width 1568 height 664
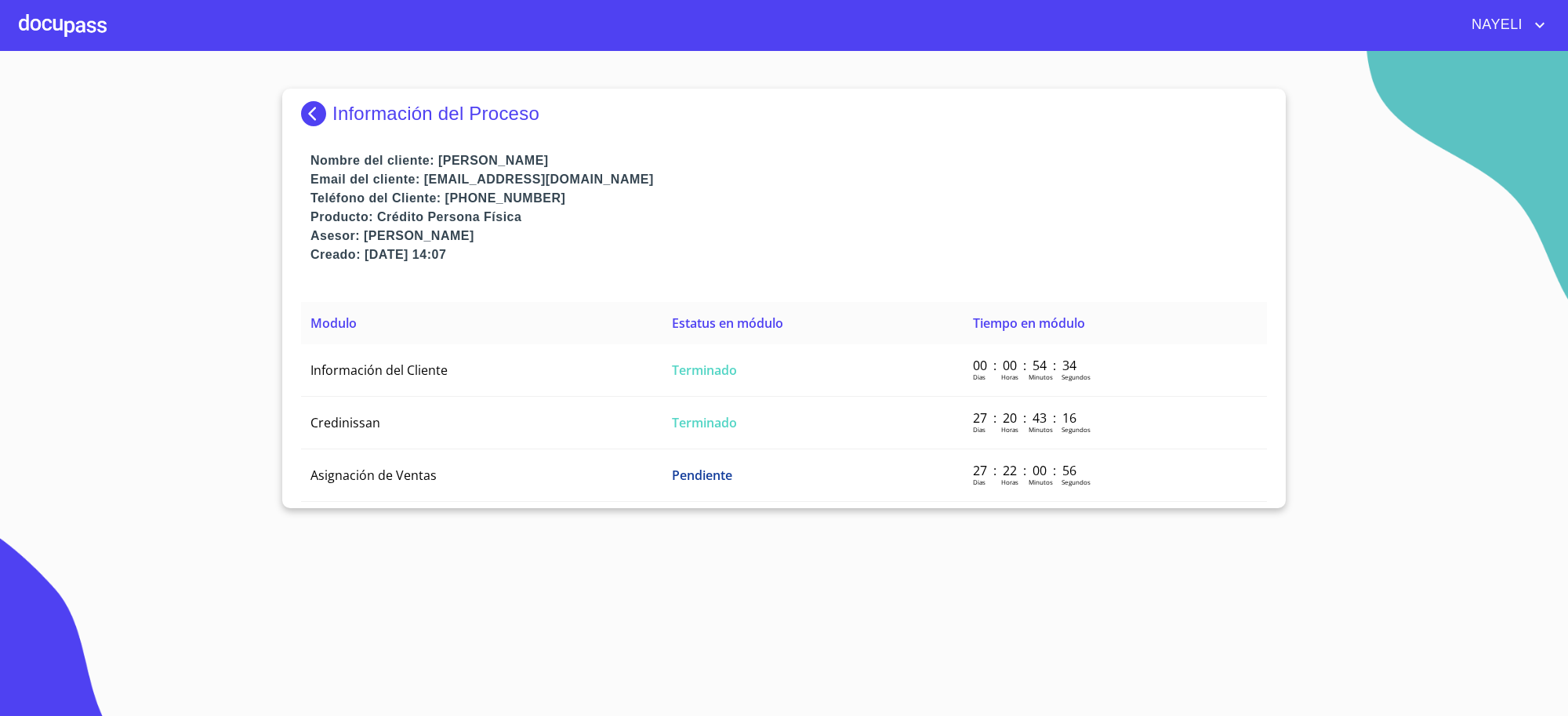
click at [349, 112] on p "Información del Proceso" at bounding box center [435, 113] width 207 height 22
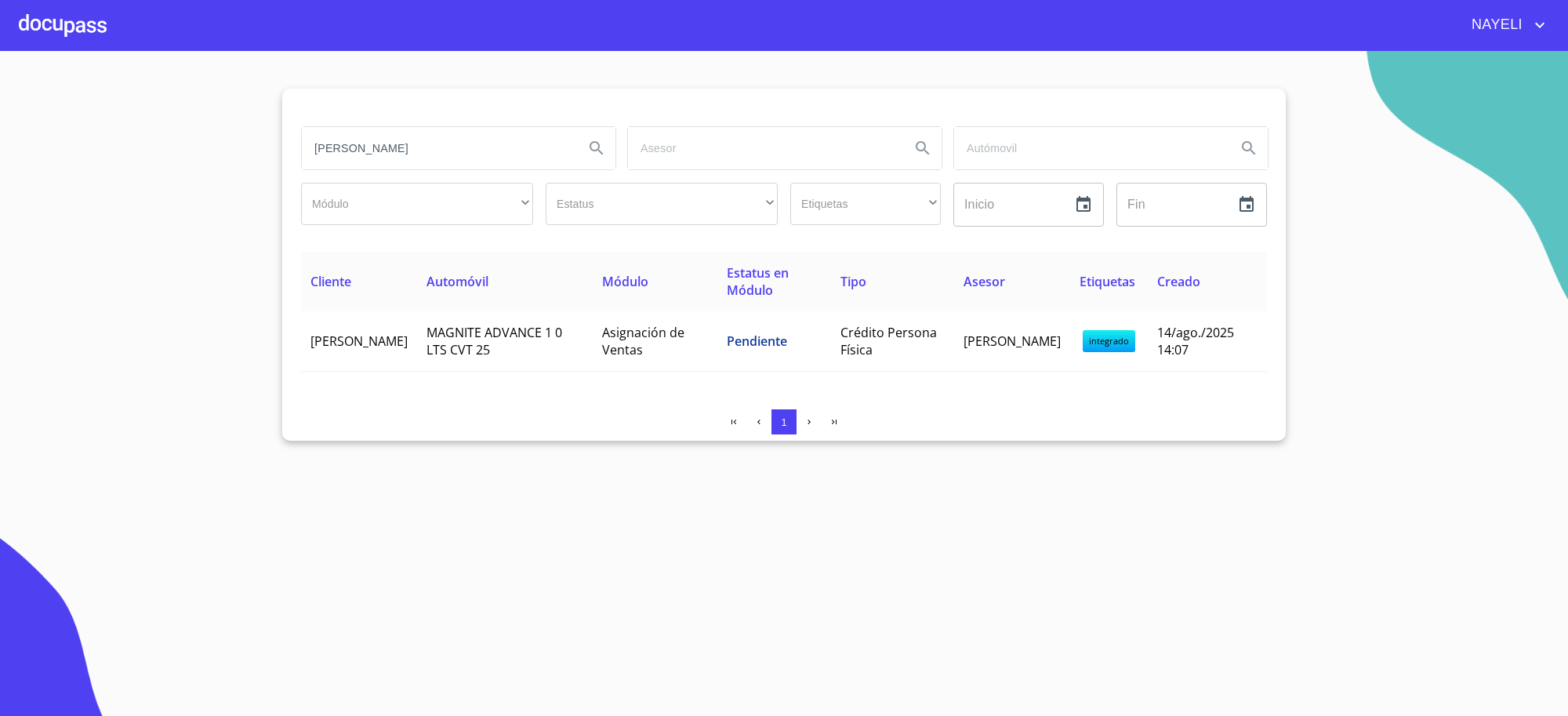
click at [482, 155] on input "[PERSON_NAME]" at bounding box center [436, 148] width 270 height 43
type input "ALMA GUADALUPE"
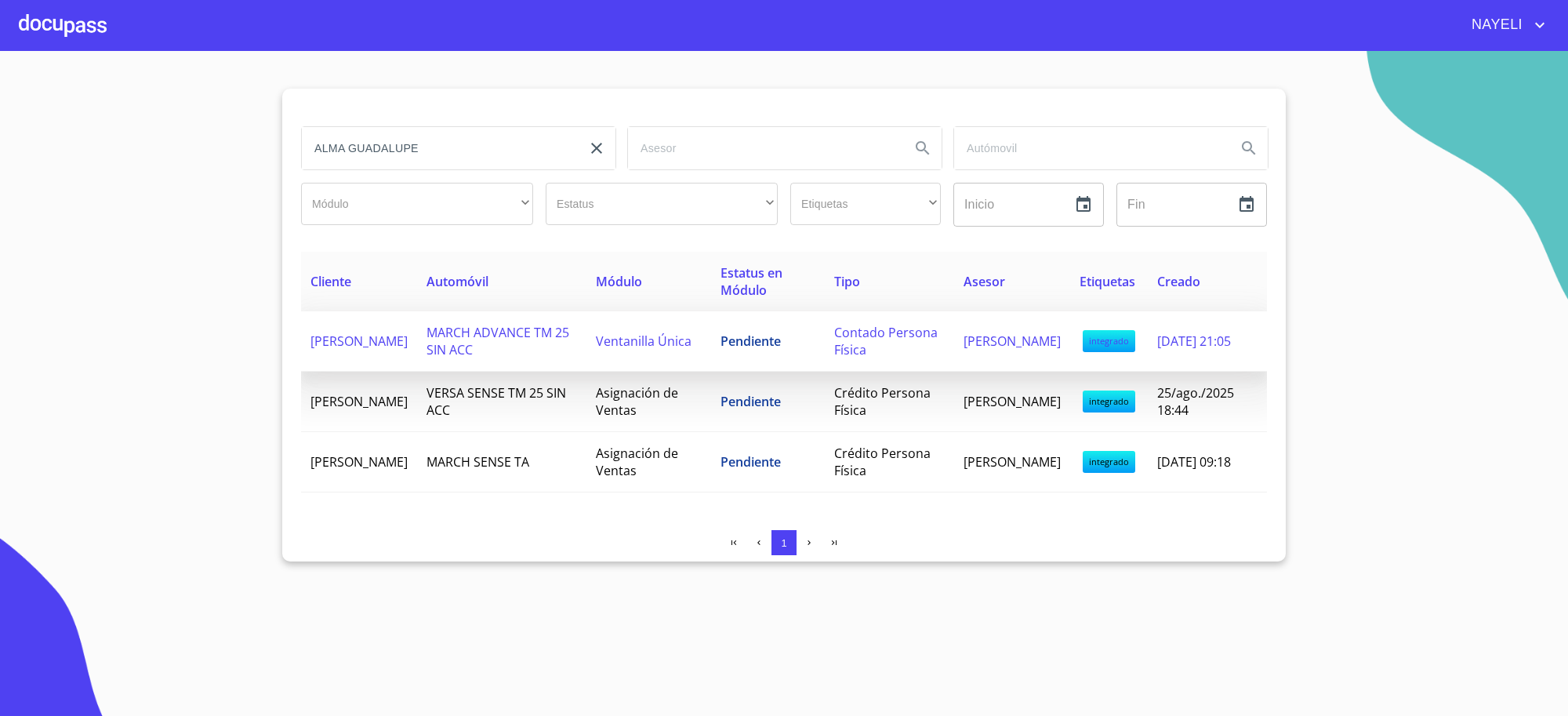
click at [765, 342] on span "Pendiente" at bounding box center [750, 340] width 61 height 17
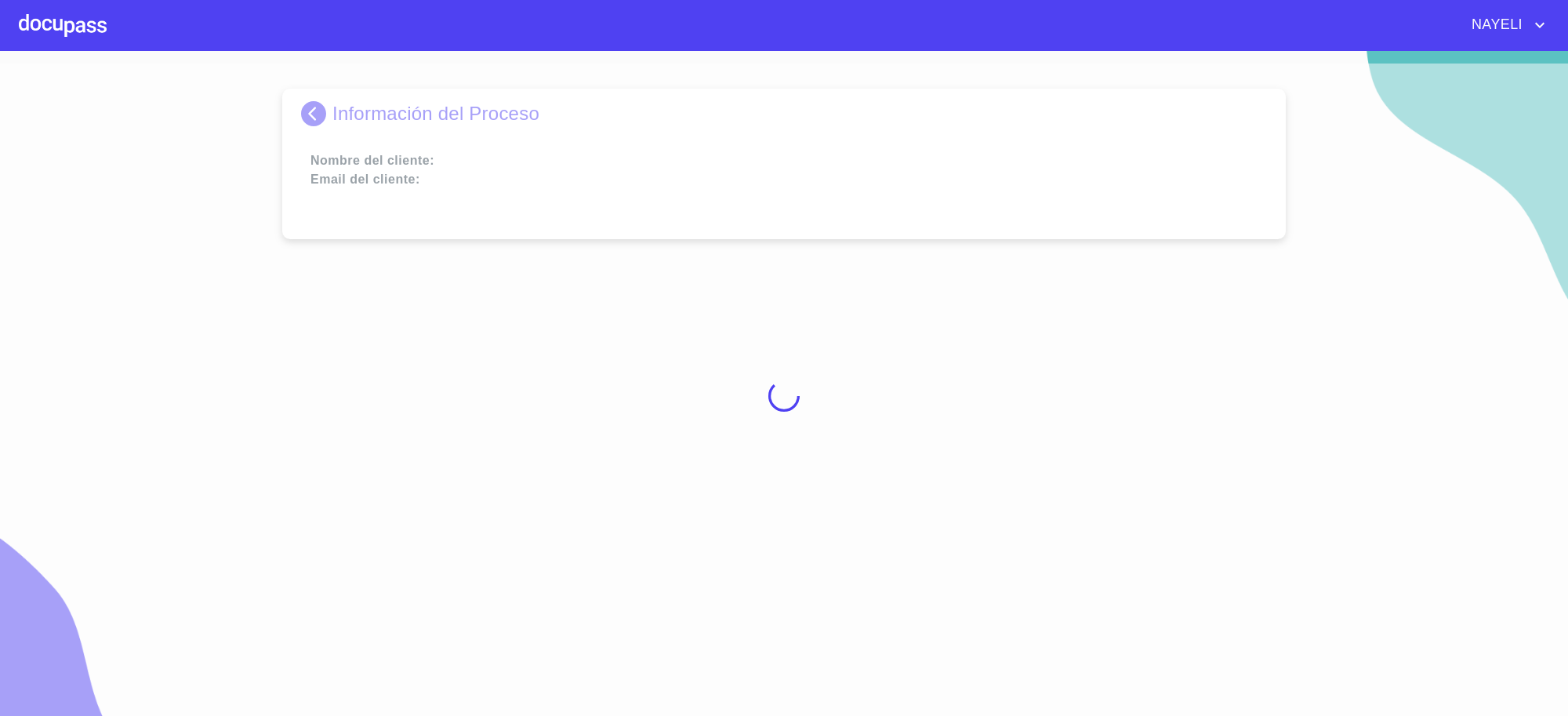
click at [765, 342] on div at bounding box center [784, 395] width 1568 height 664
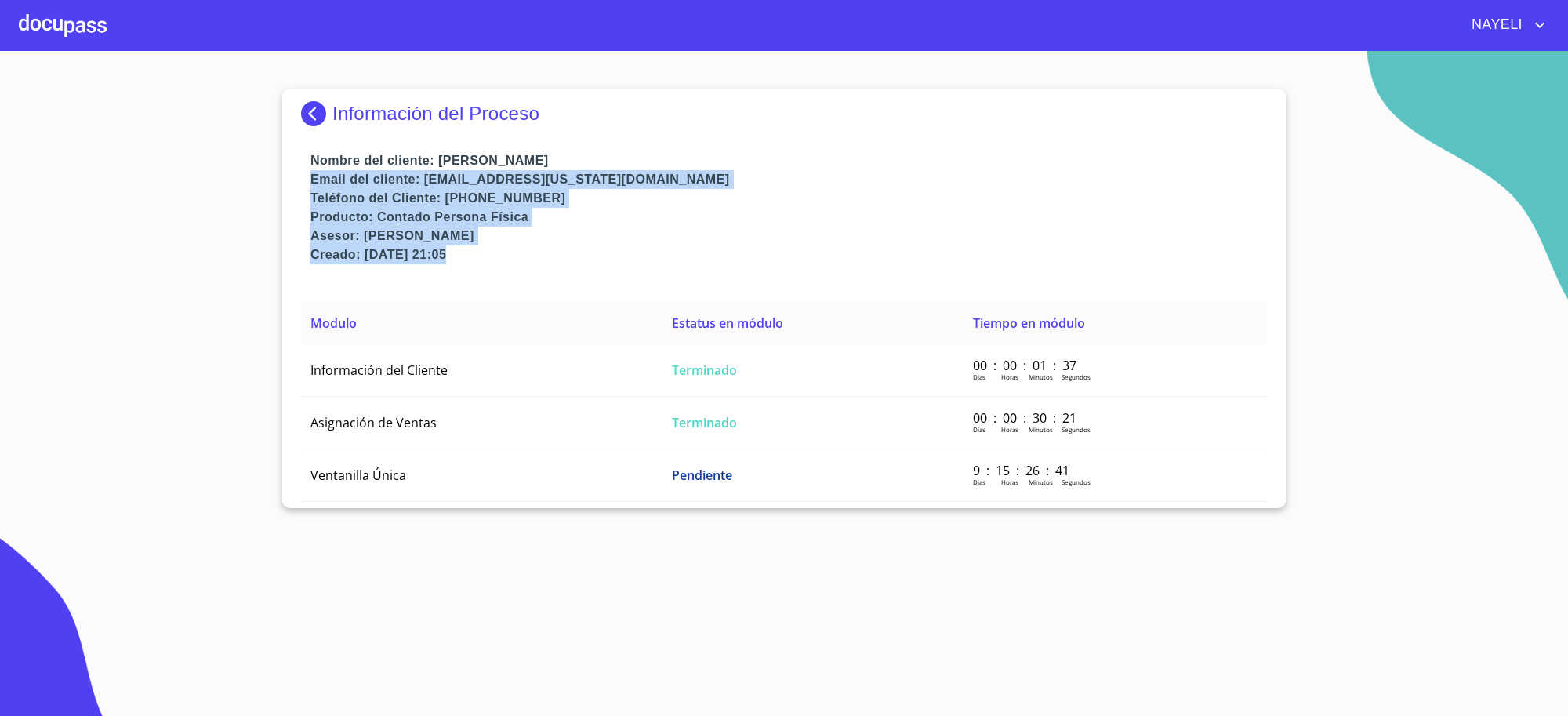
click at [684, 210] on p "Producto: Contado Persona Física" at bounding box center [788, 217] width 956 height 19
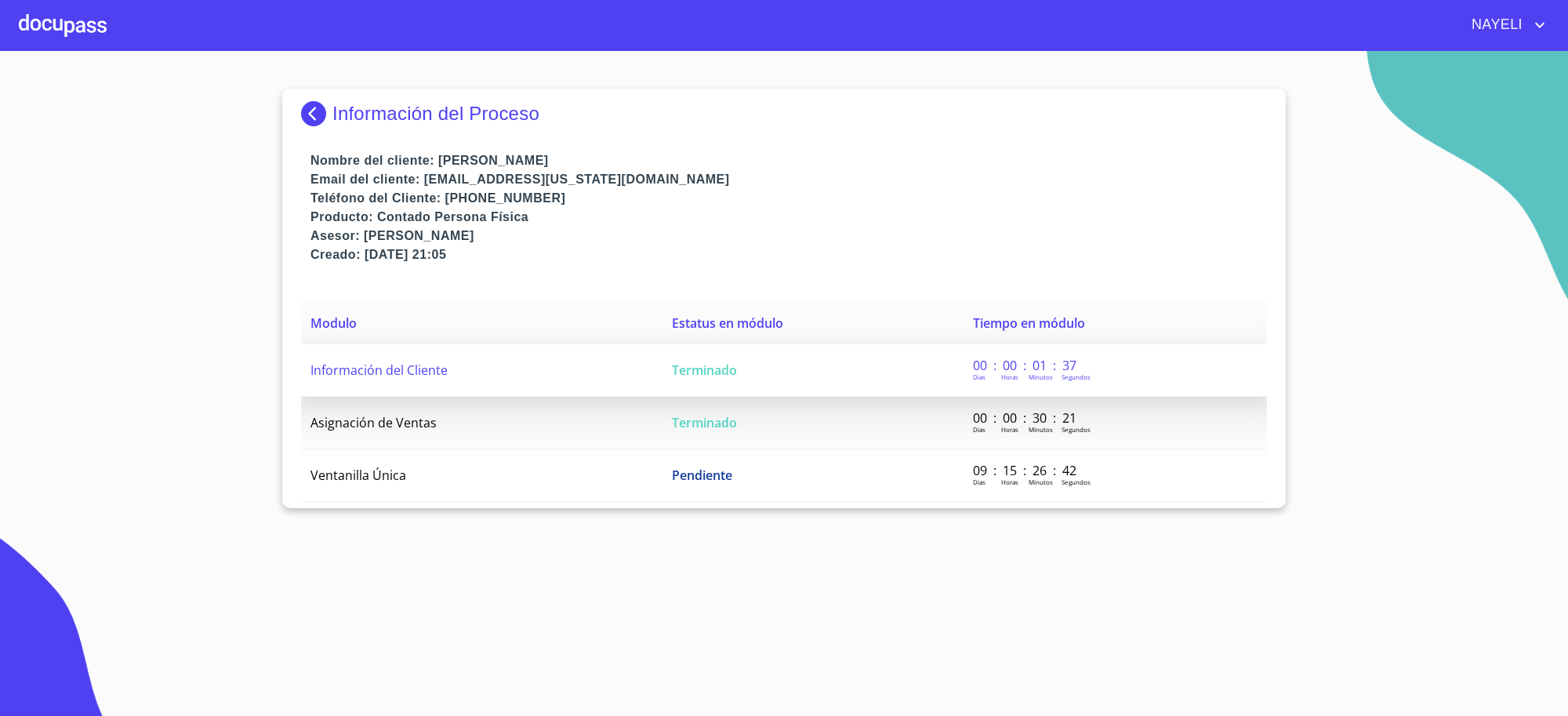
click at [746, 346] on td "Terminado" at bounding box center [813, 371] width 301 height 52
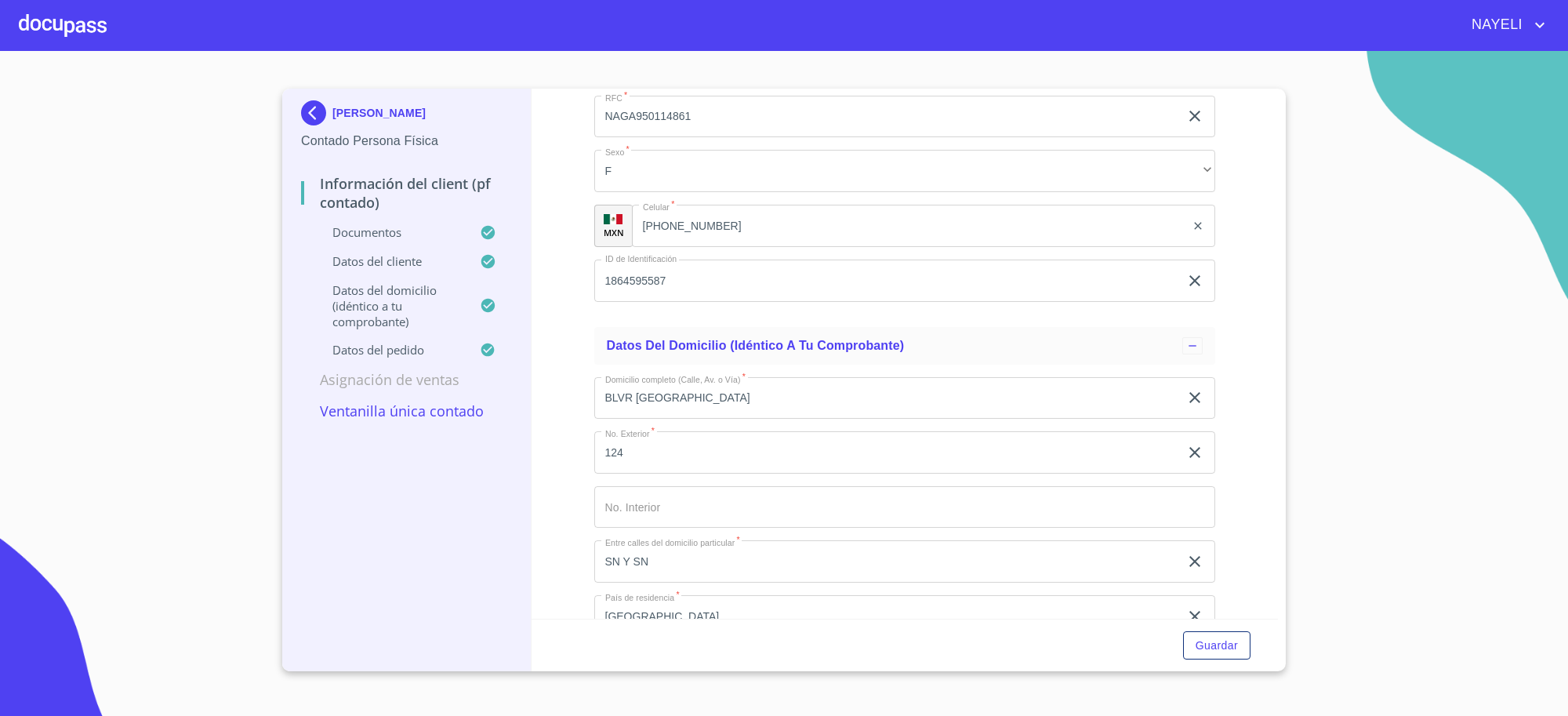
scroll to position [3526, 0]
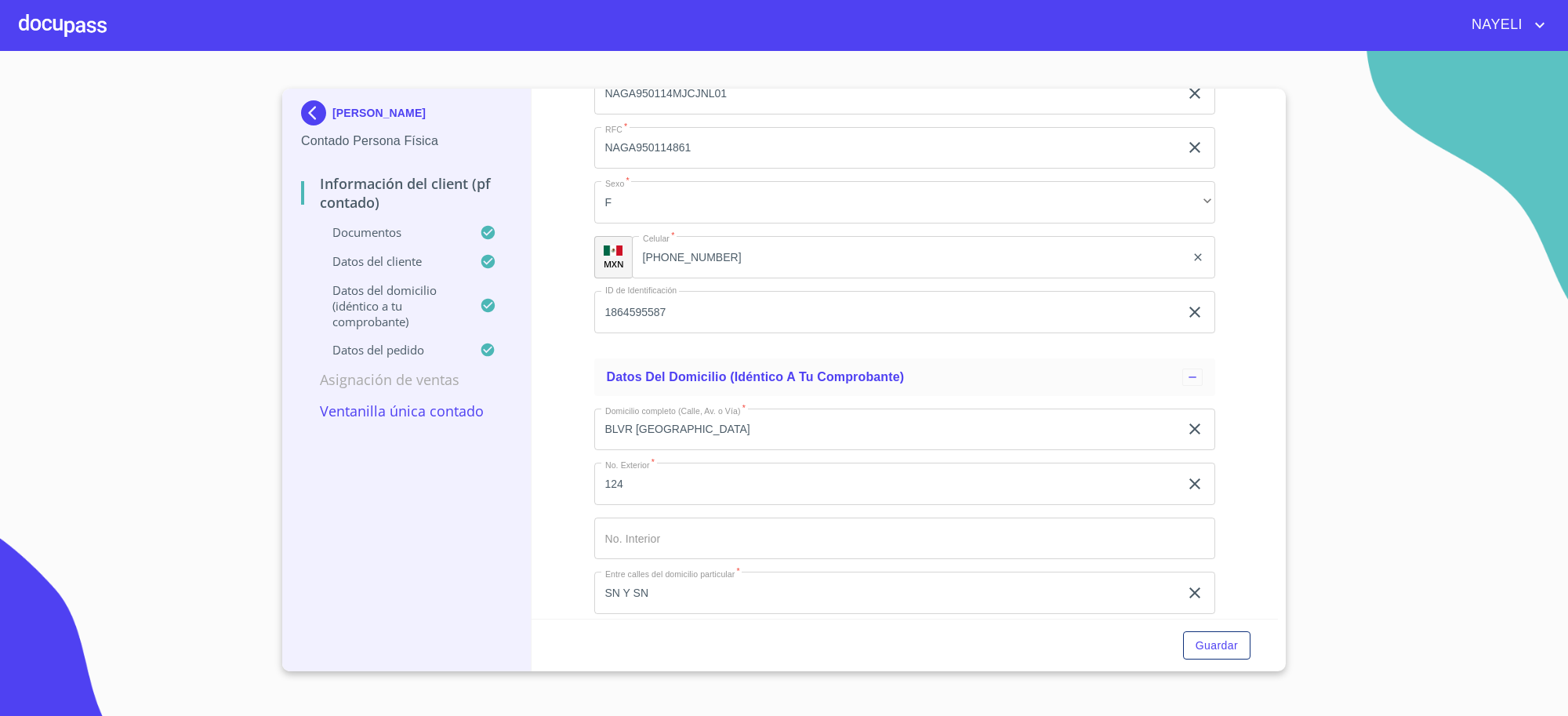
click at [646, 313] on input "1864595587" at bounding box center [887, 312] width 586 height 43
click at [698, 249] on input "[PHONE_NUMBER]" at bounding box center [909, 258] width 554 height 43
click at [698, 249] on input "[PHONE_NUMBER]" at bounding box center [928, 258] width 514 height 43
click at [335, 111] on p "[PERSON_NAME]" at bounding box center [379, 112] width 93 height 12
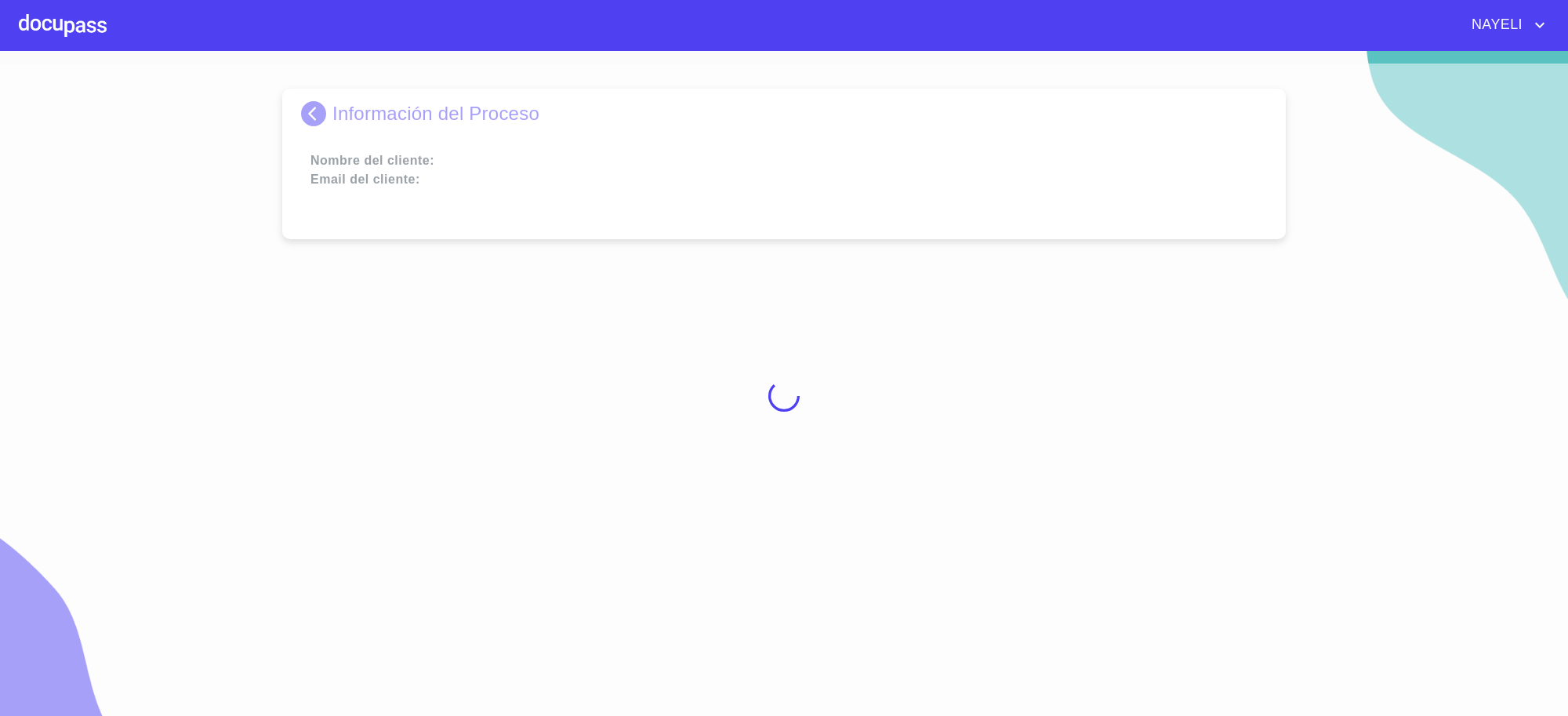
click at [335, 111] on div at bounding box center [784, 395] width 1568 height 664
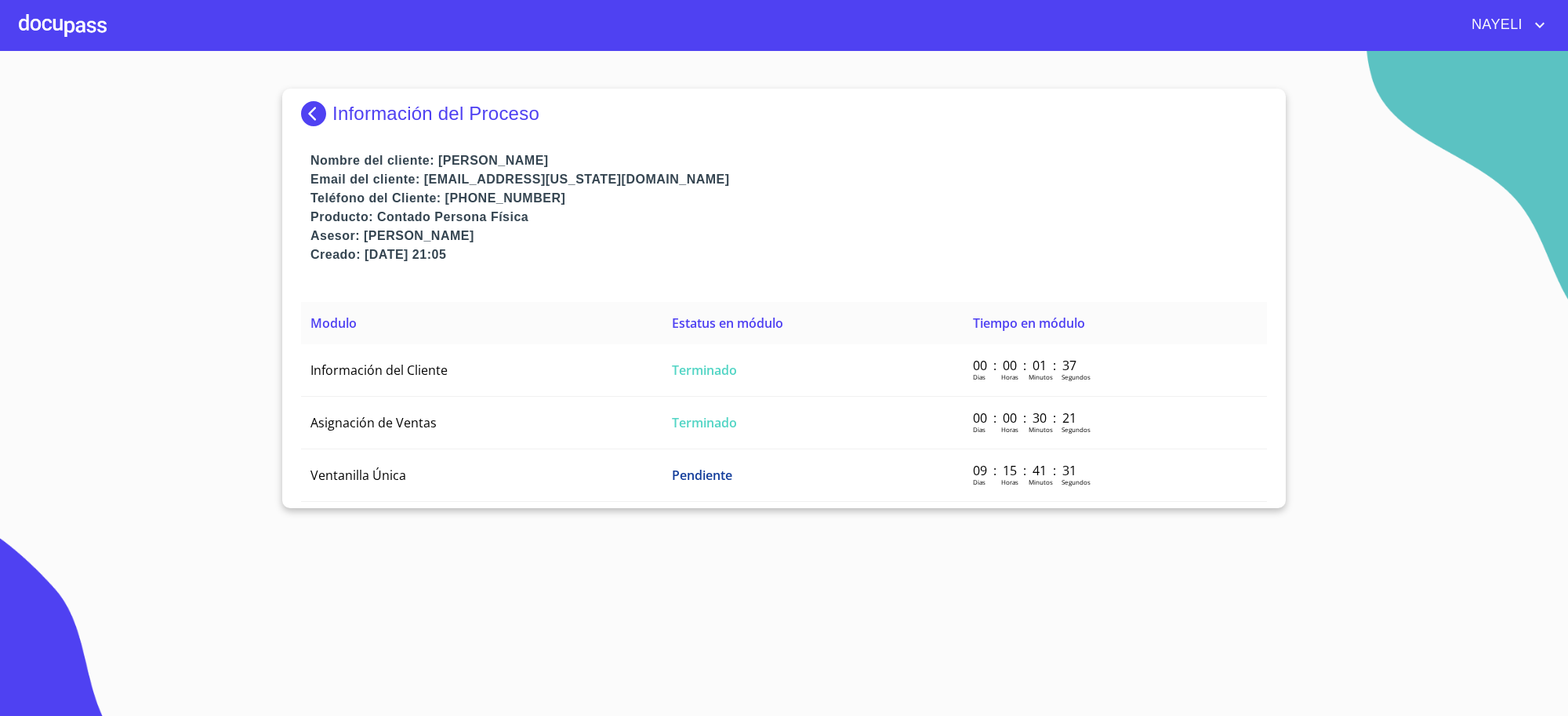
click at [335, 111] on p "Información del Proceso" at bounding box center [435, 113] width 207 height 22
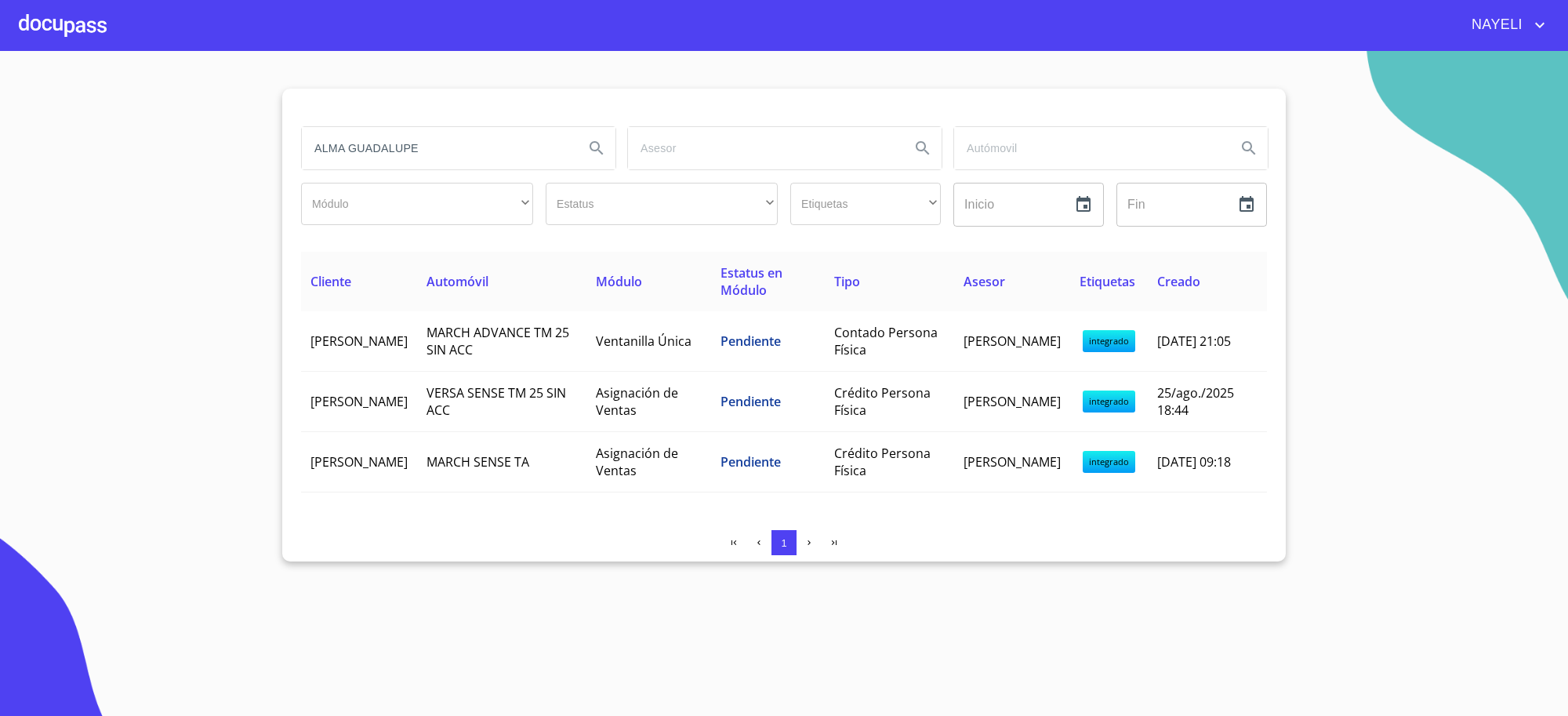
click at [403, 145] on input "ALMA GUADALUPE" at bounding box center [436, 148] width 270 height 43
type input "A"
type input "[PERSON_NAME]"
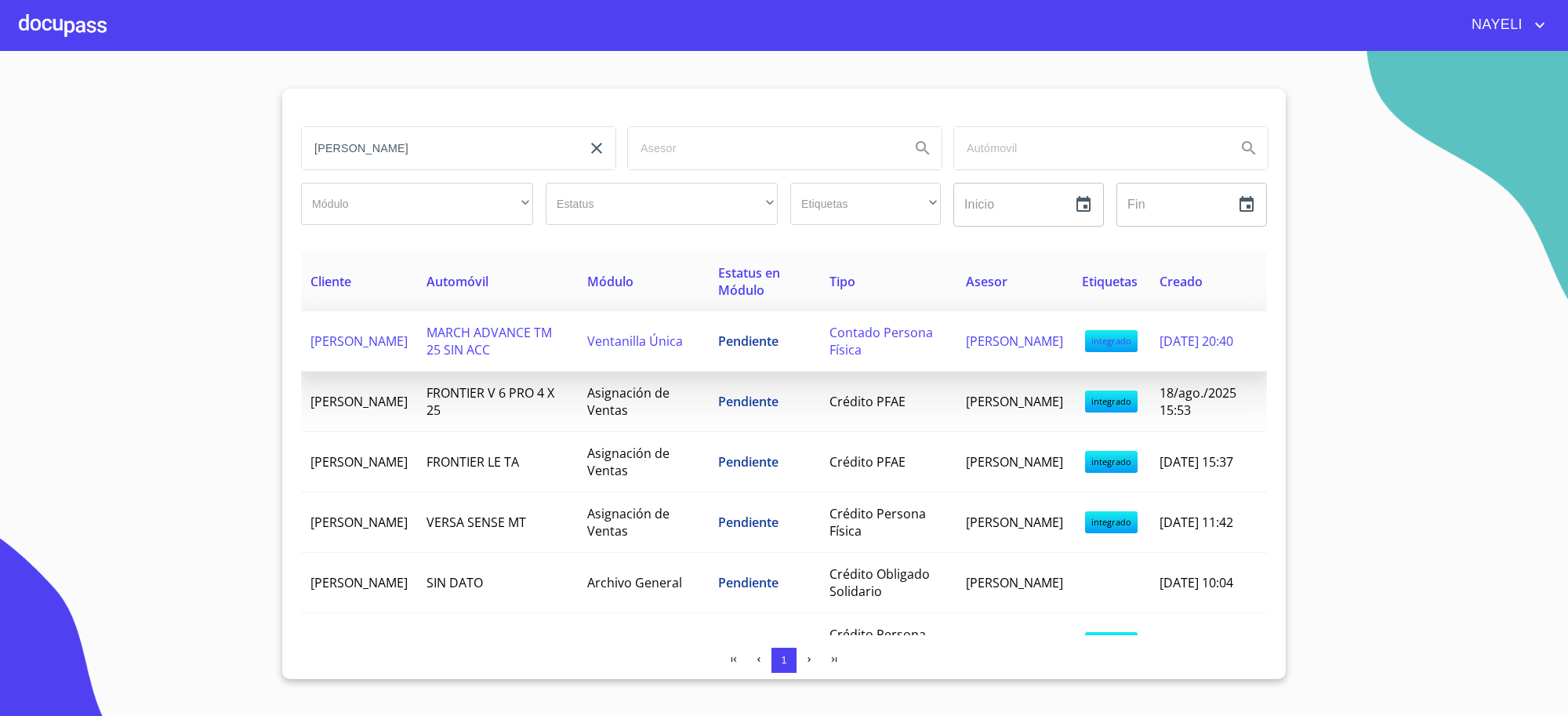
click at [718, 329] on td "Pendiente" at bounding box center [764, 341] width 112 height 61
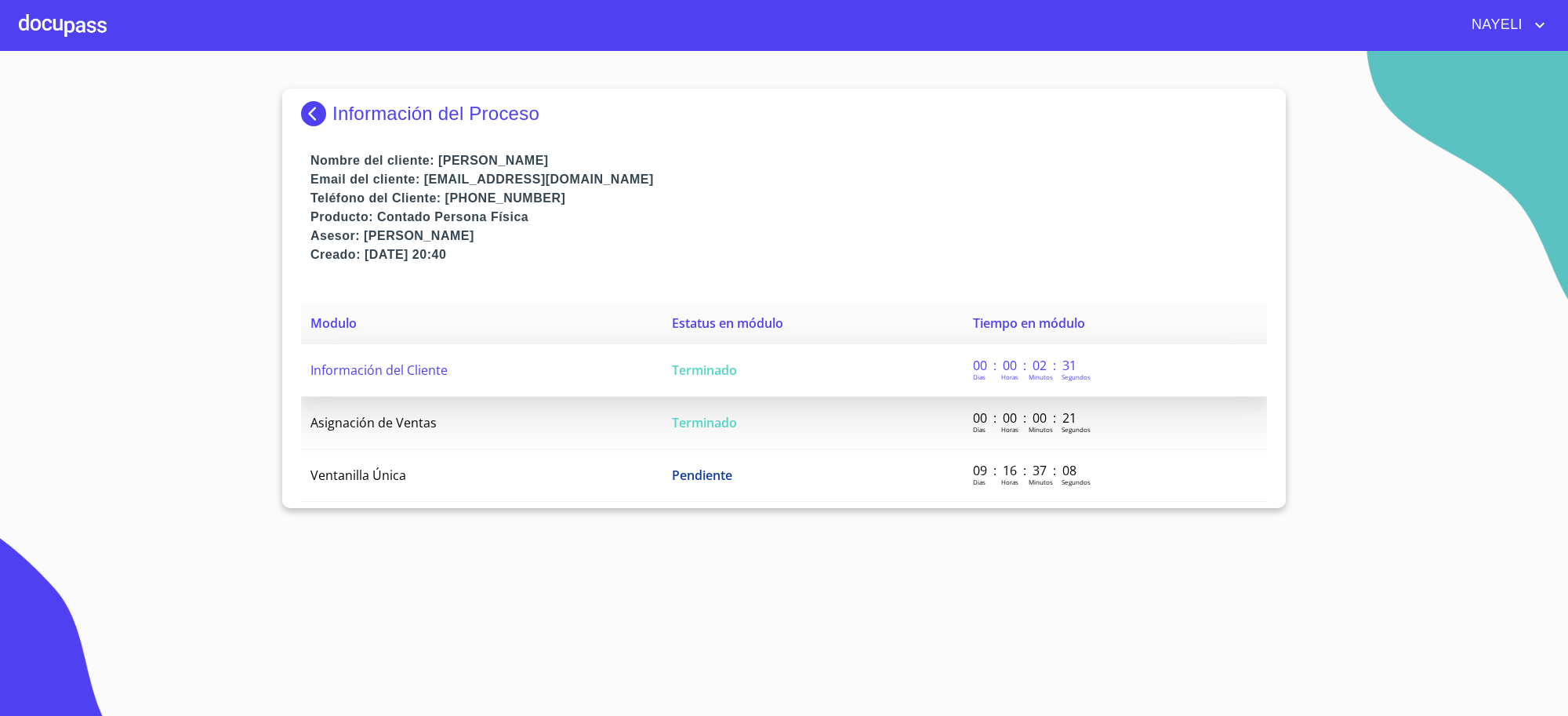
click at [721, 355] on td "Terminado" at bounding box center [813, 371] width 301 height 52
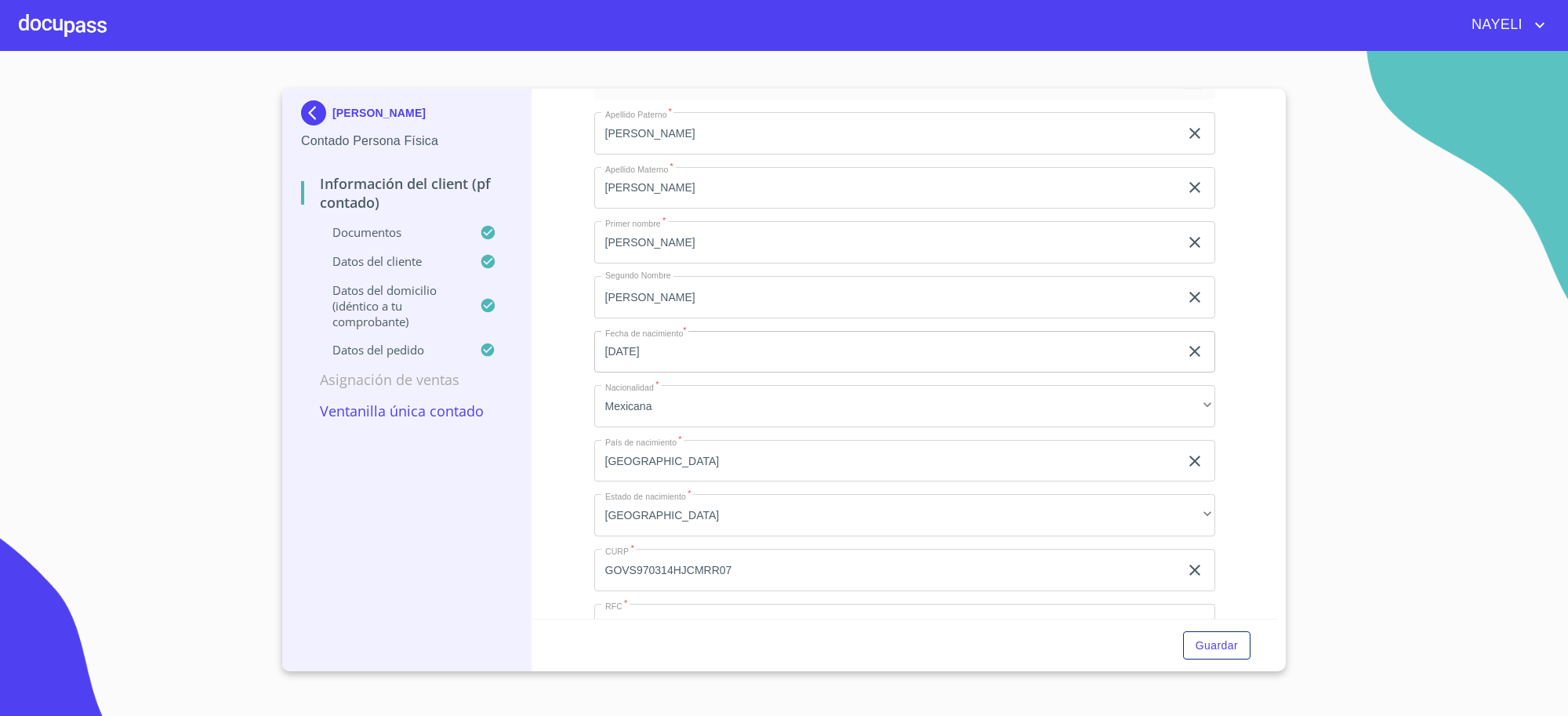
scroll to position [3200, 0]
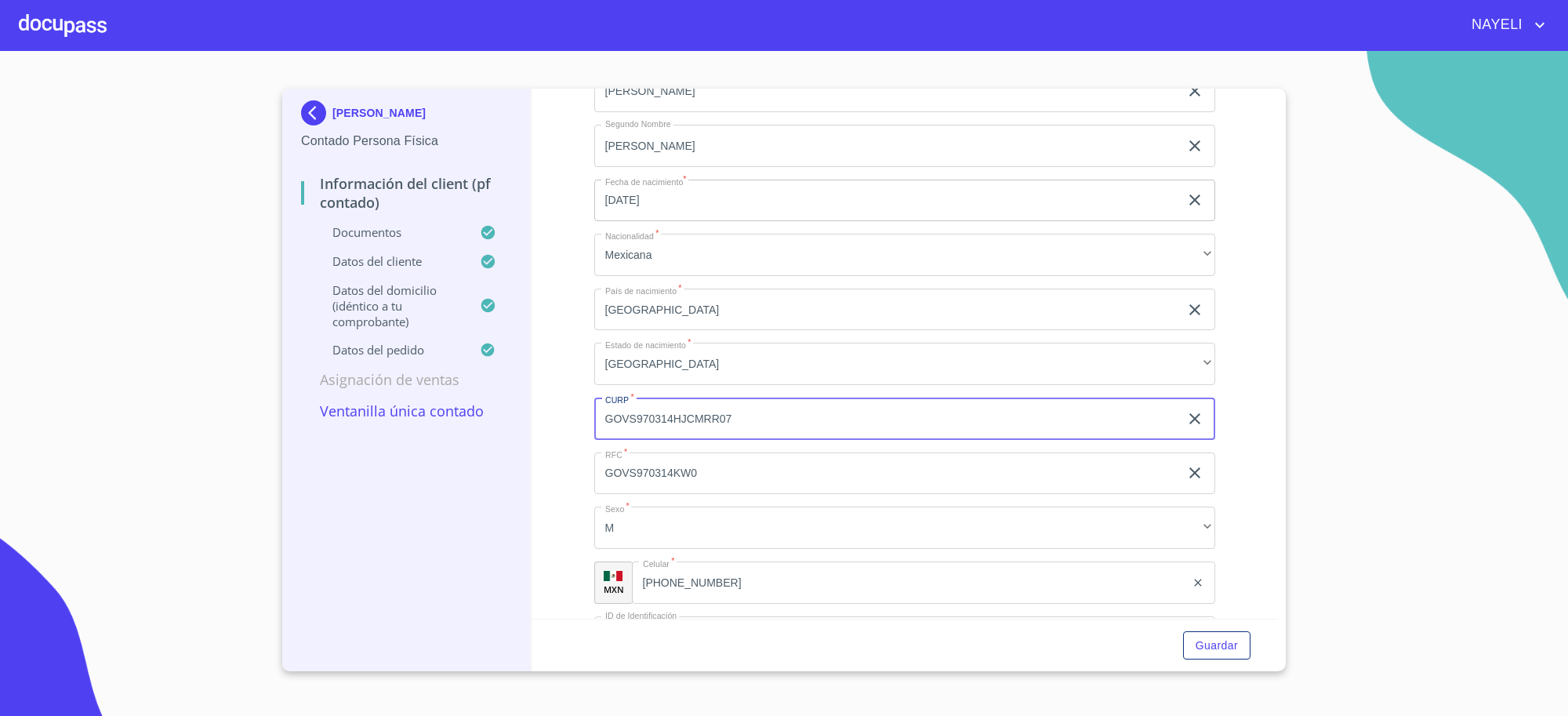
click at [645, 416] on input "GOVS970314HJCMRR07" at bounding box center [887, 419] width 586 height 43
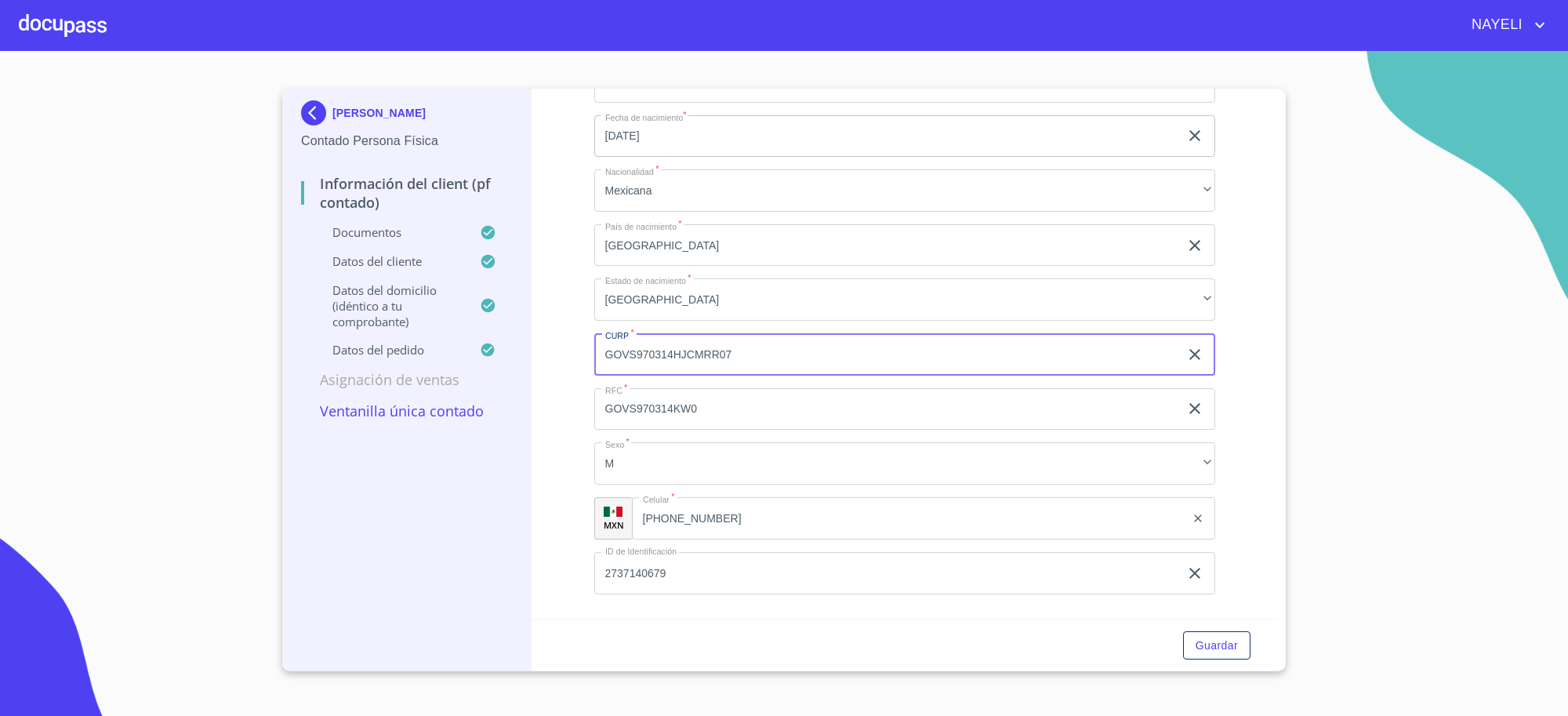
scroll to position [3396, 0]
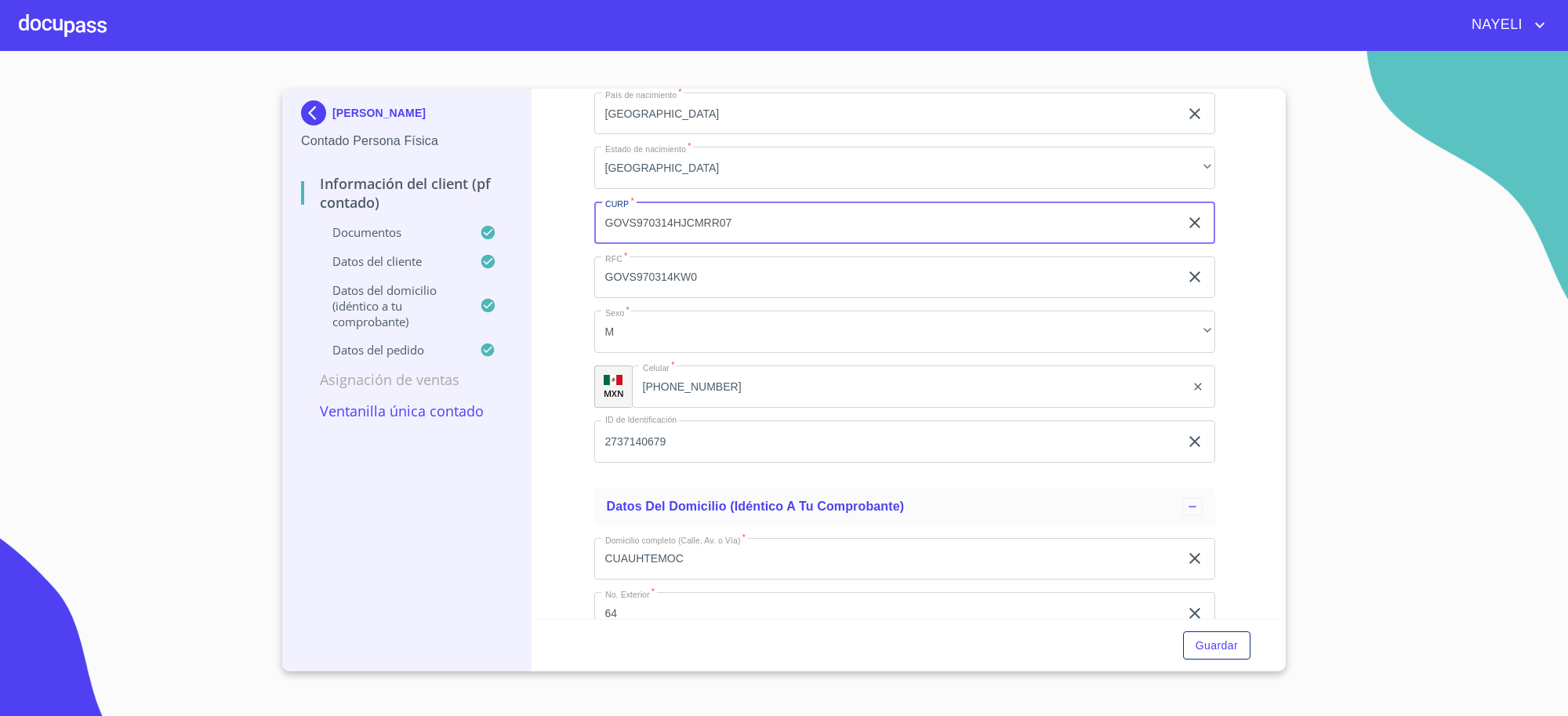
click at [687, 422] on input "2737140679" at bounding box center [887, 441] width 586 height 43
click at [756, 390] on input "[PHONE_NUMBER]" at bounding box center [909, 386] width 554 height 43
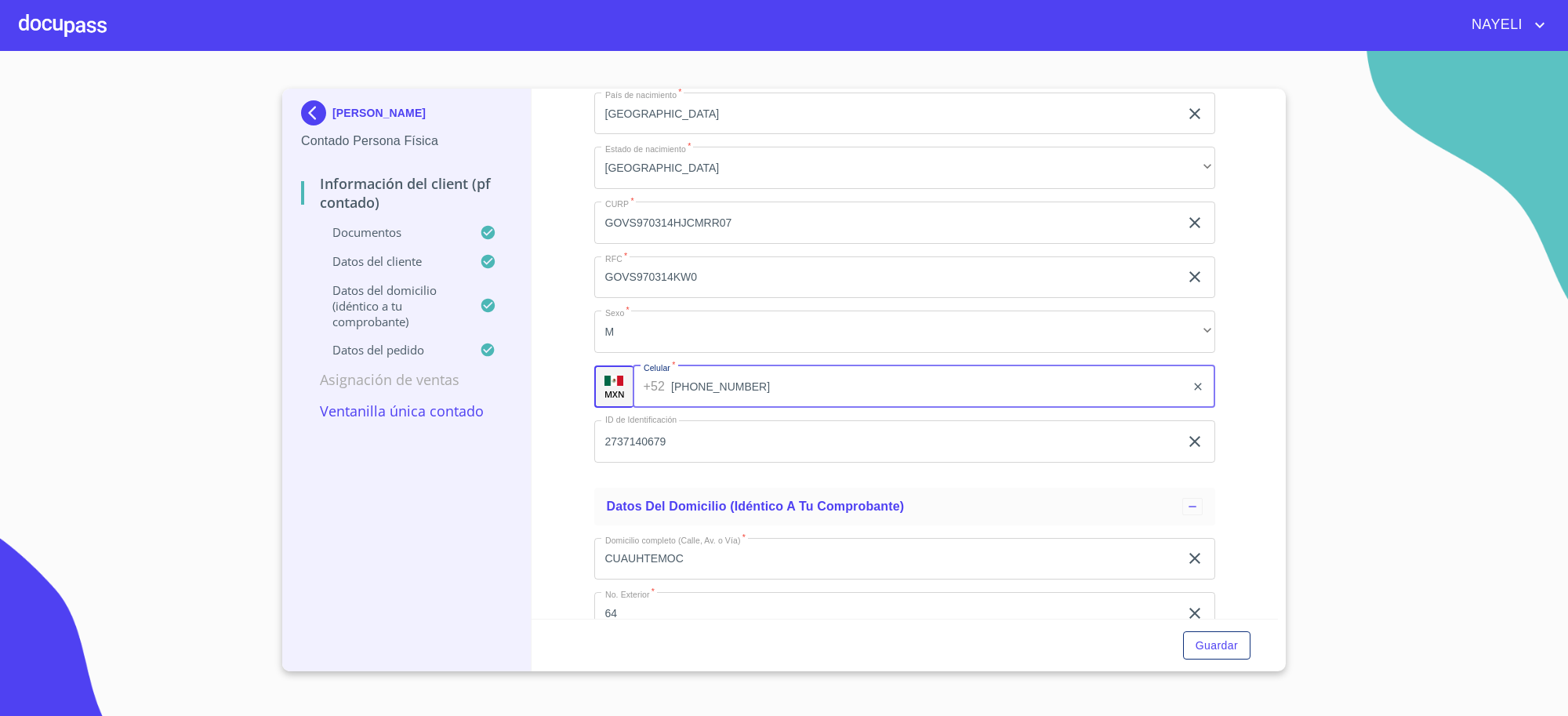
click at [756, 390] on input "[PHONE_NUMBER]" at bounding box center [928, 386] width 514 height 43
click at [349, 107] on p "[PERSON_NAME]" at bounding box center [379, 112] width 93 height 12
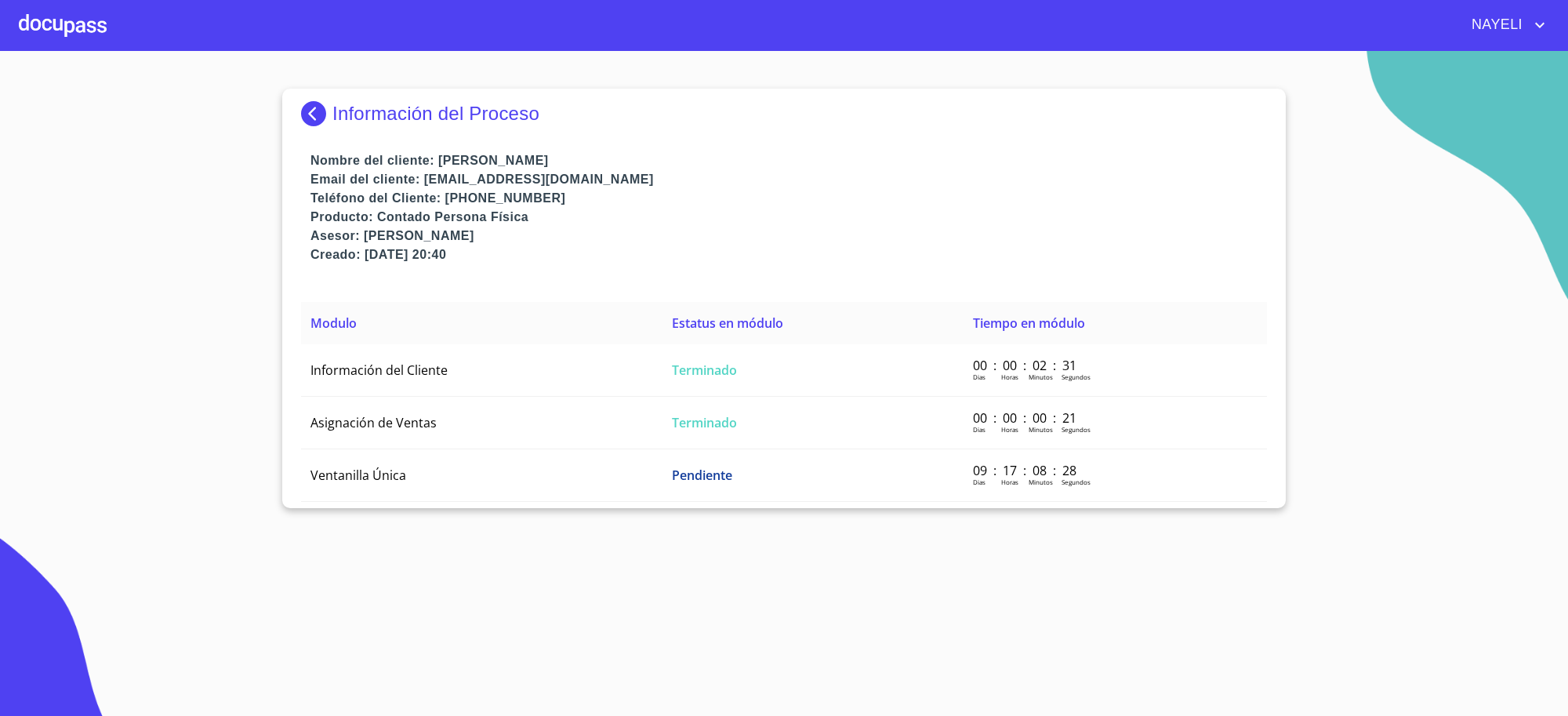
click at [347, 104] on p "Información del Proceso" at bounding box center [435, 113] width 207 height 22
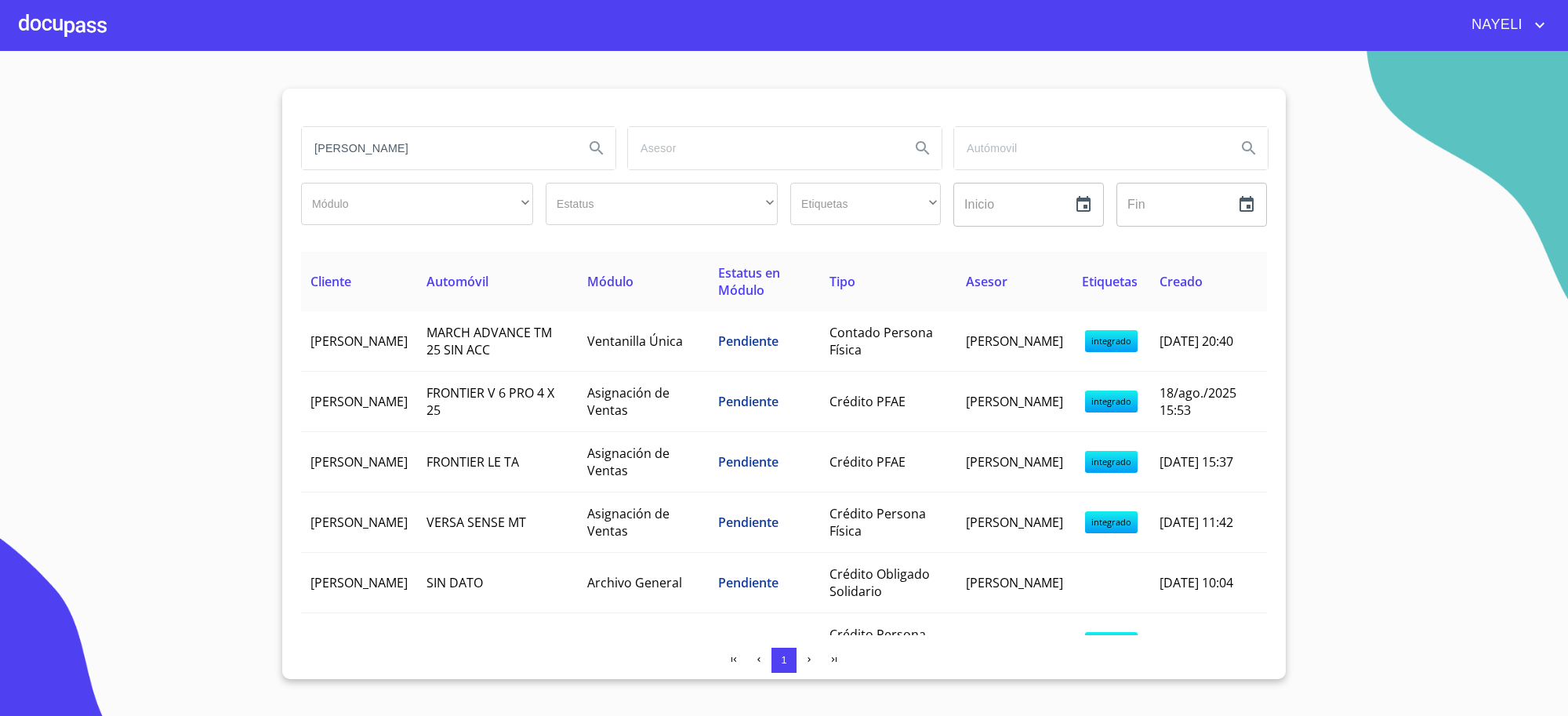
click at [483, 153] on input "[PERSON_NAME]" at bounding box center [436, 148] width 270 height 43
